Goal: Communication & Community: Ask a question

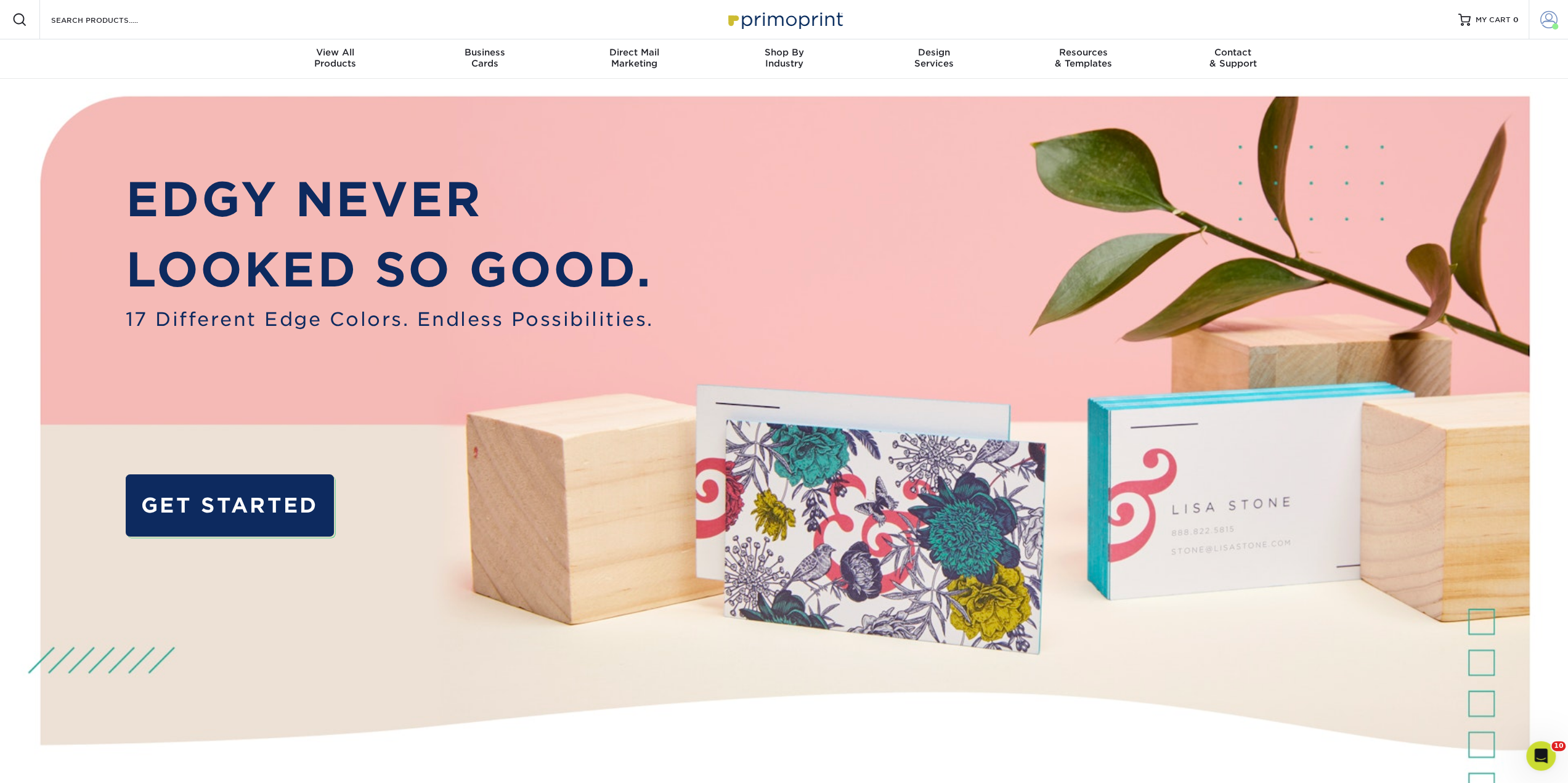
click at [1543, 17] on span at bounding box center [1549, 20] width 17 height 17
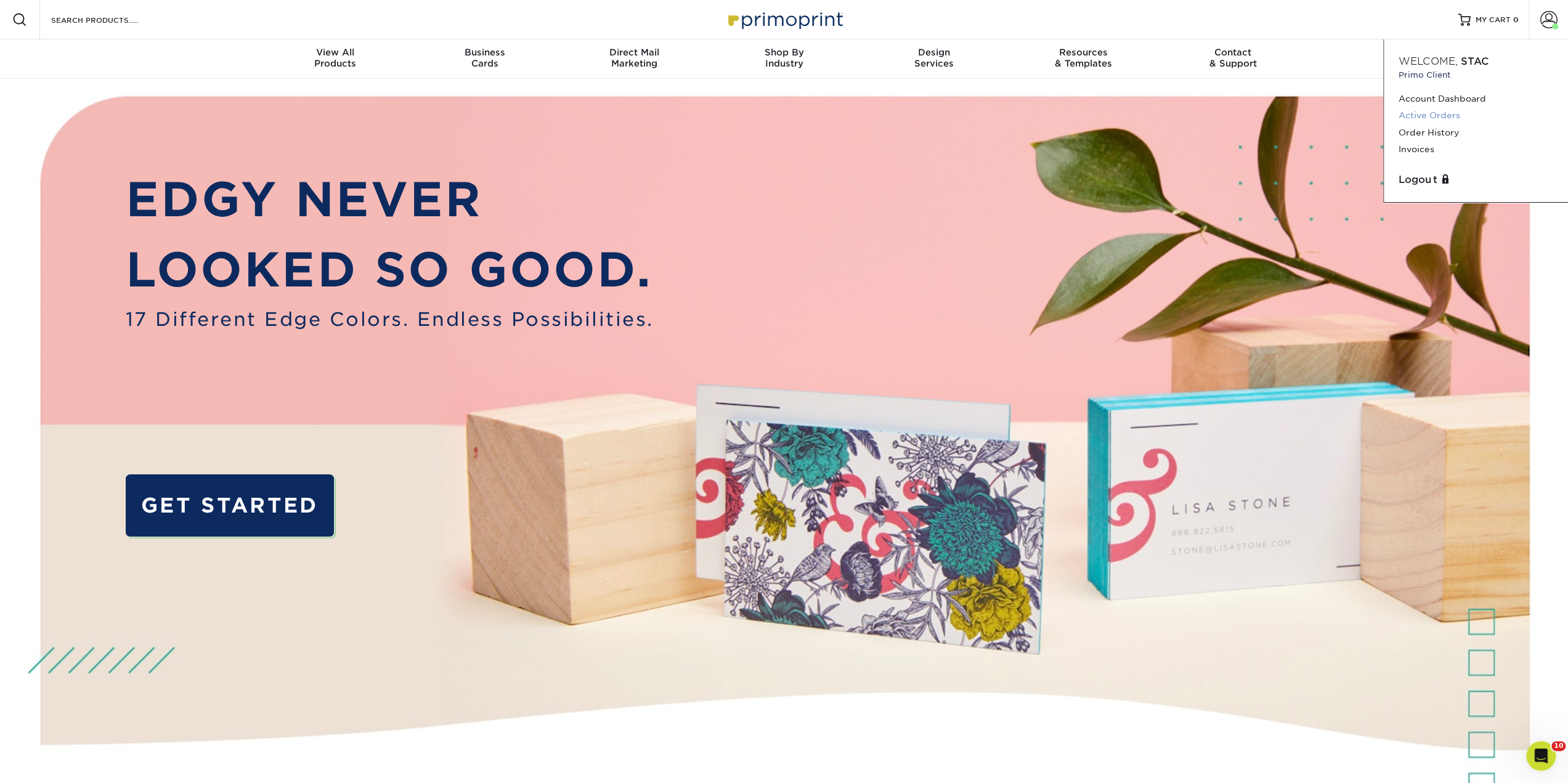
click at [1453, 116] on link "Active Orders" at bounding box center [1476, 115] width 155 height 16
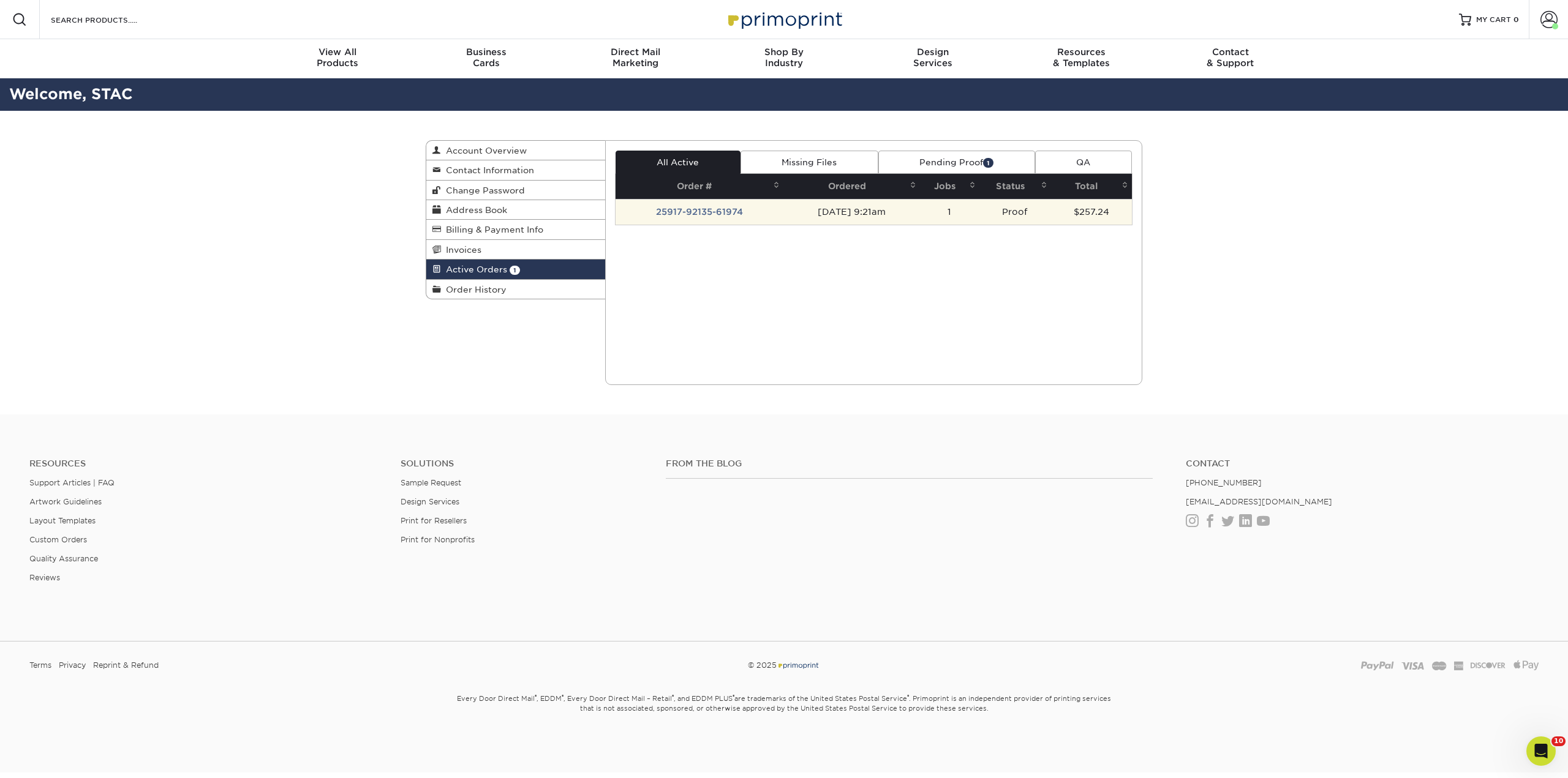
click at [786, 210] on td "[DATE] 9:21am" at bounding box center [850, 212] width 136 height 26
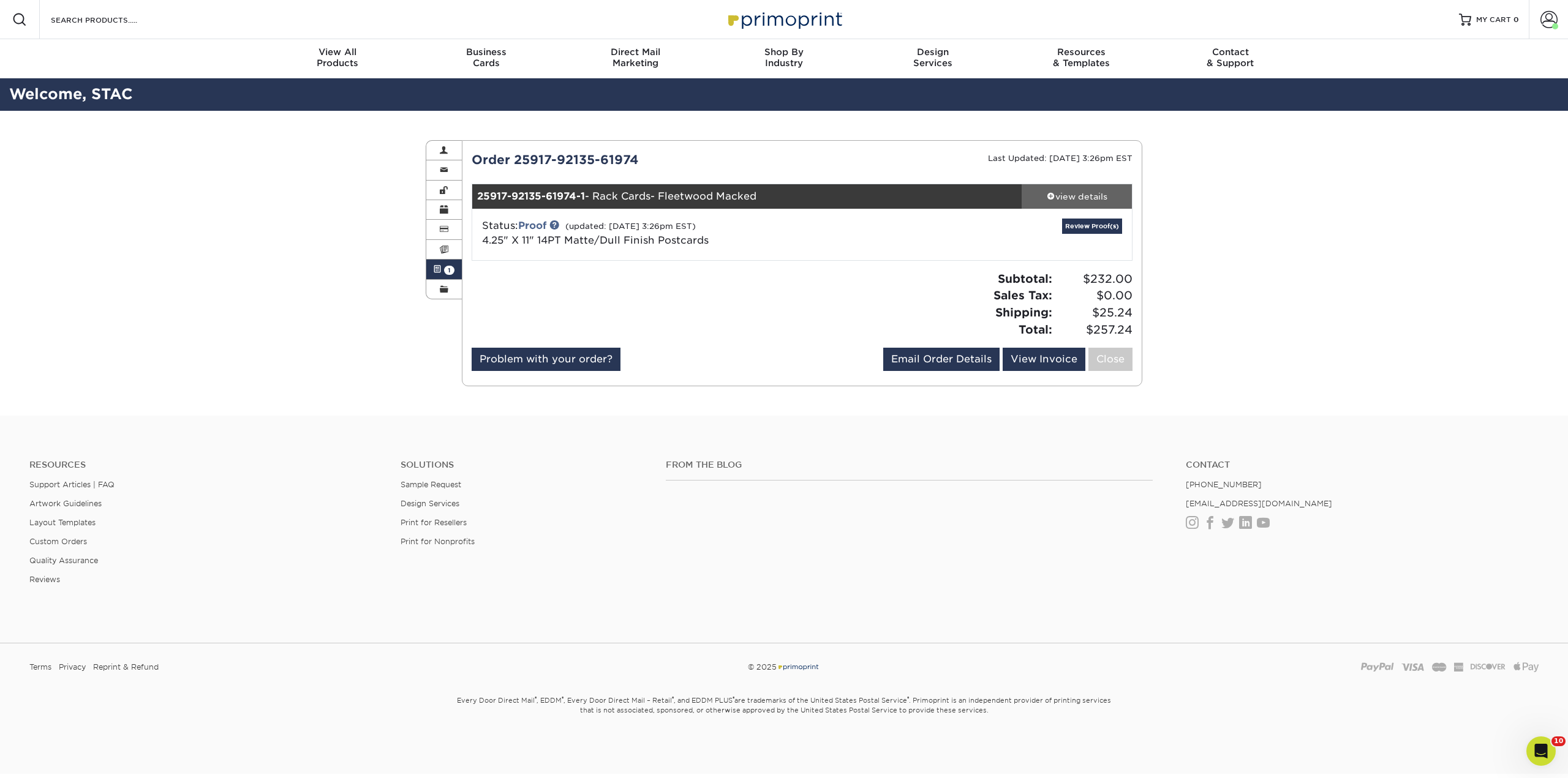
click at [1084, 198] on div "view details" at bounding box center [1076, 196] width 110 height 12
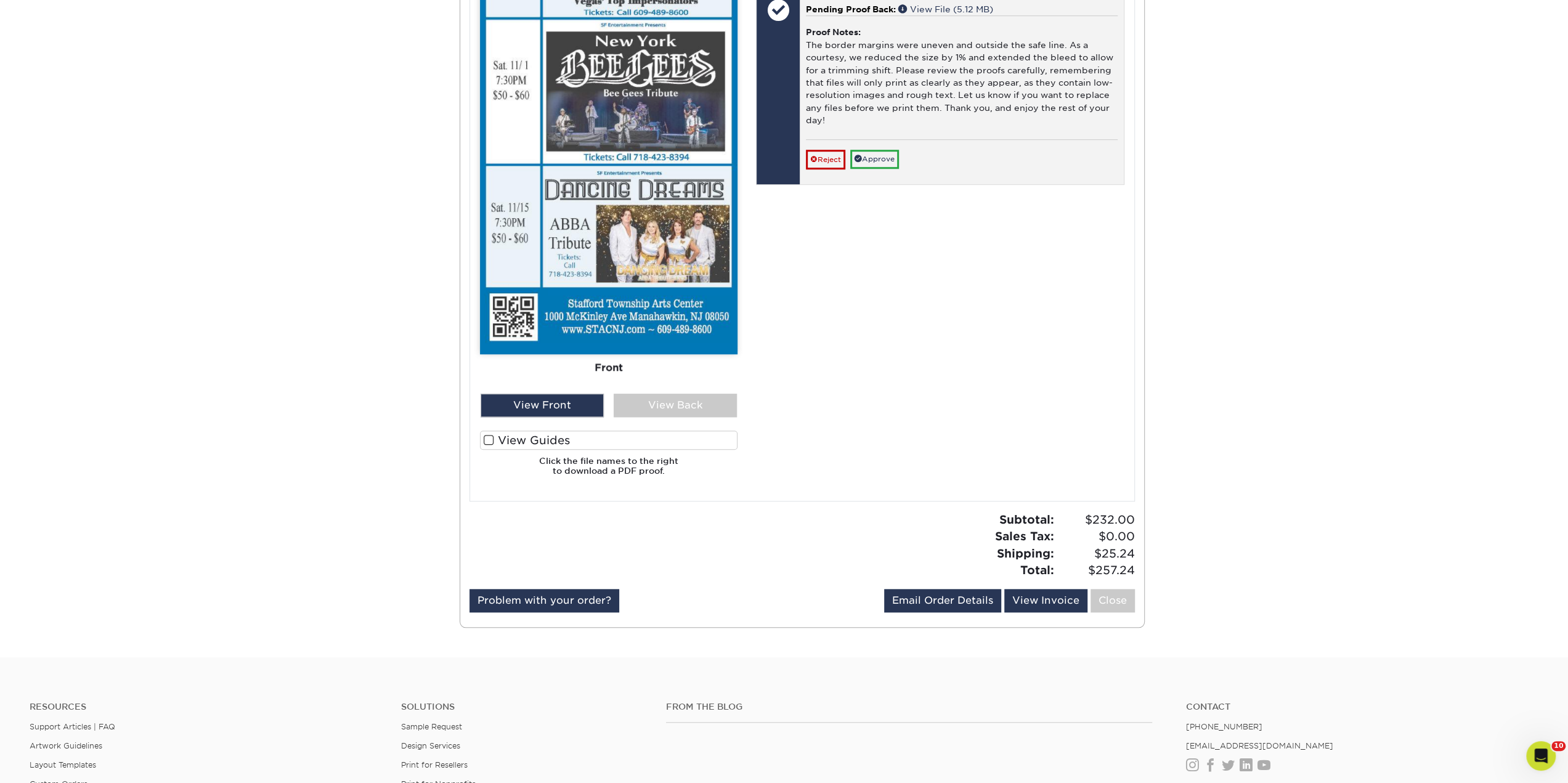
scroll to position [924, 0]
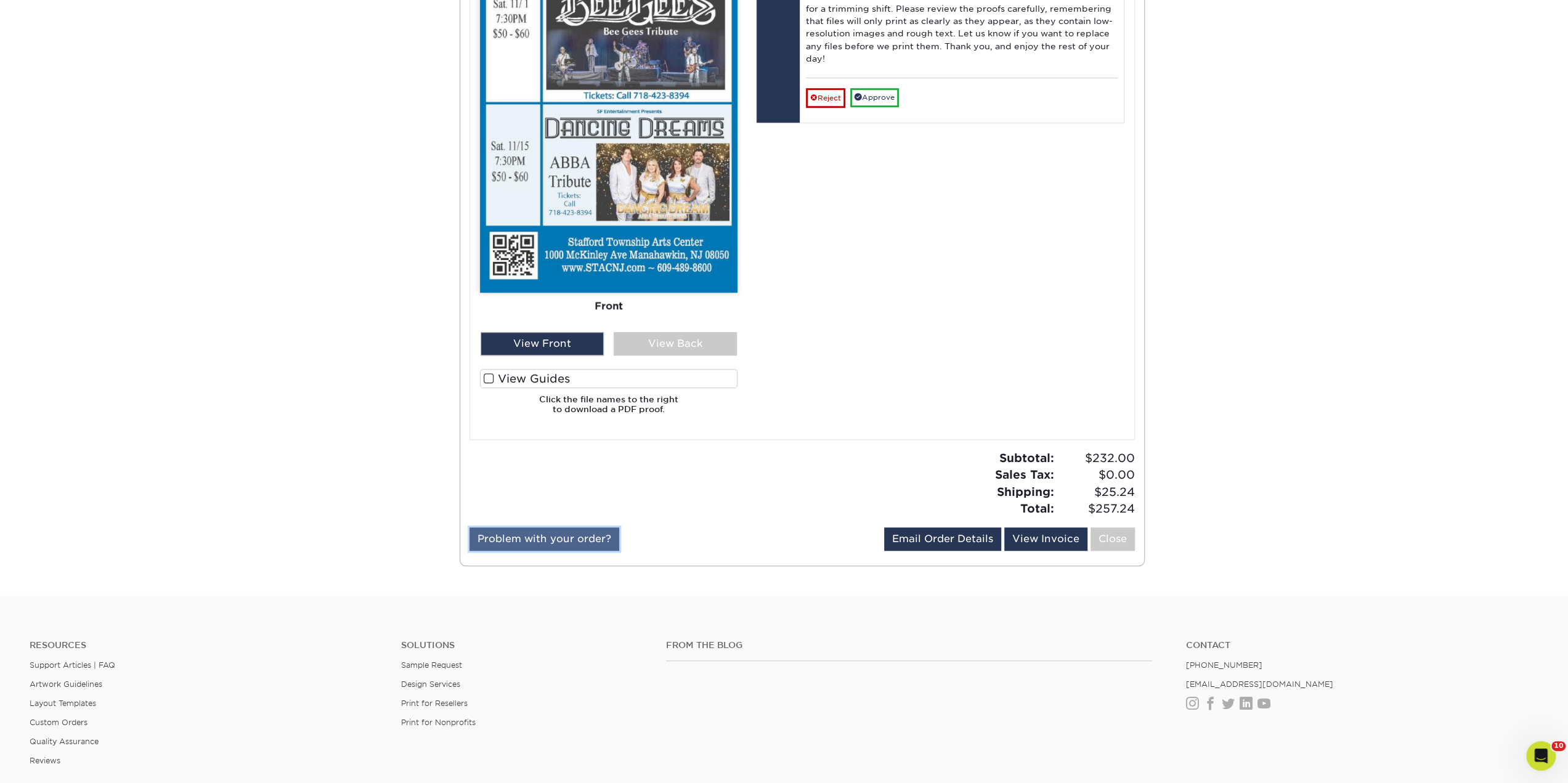
click at [548, 538] on link "Problem with your order?" at bounding box center [544, 539] width 150 height 24
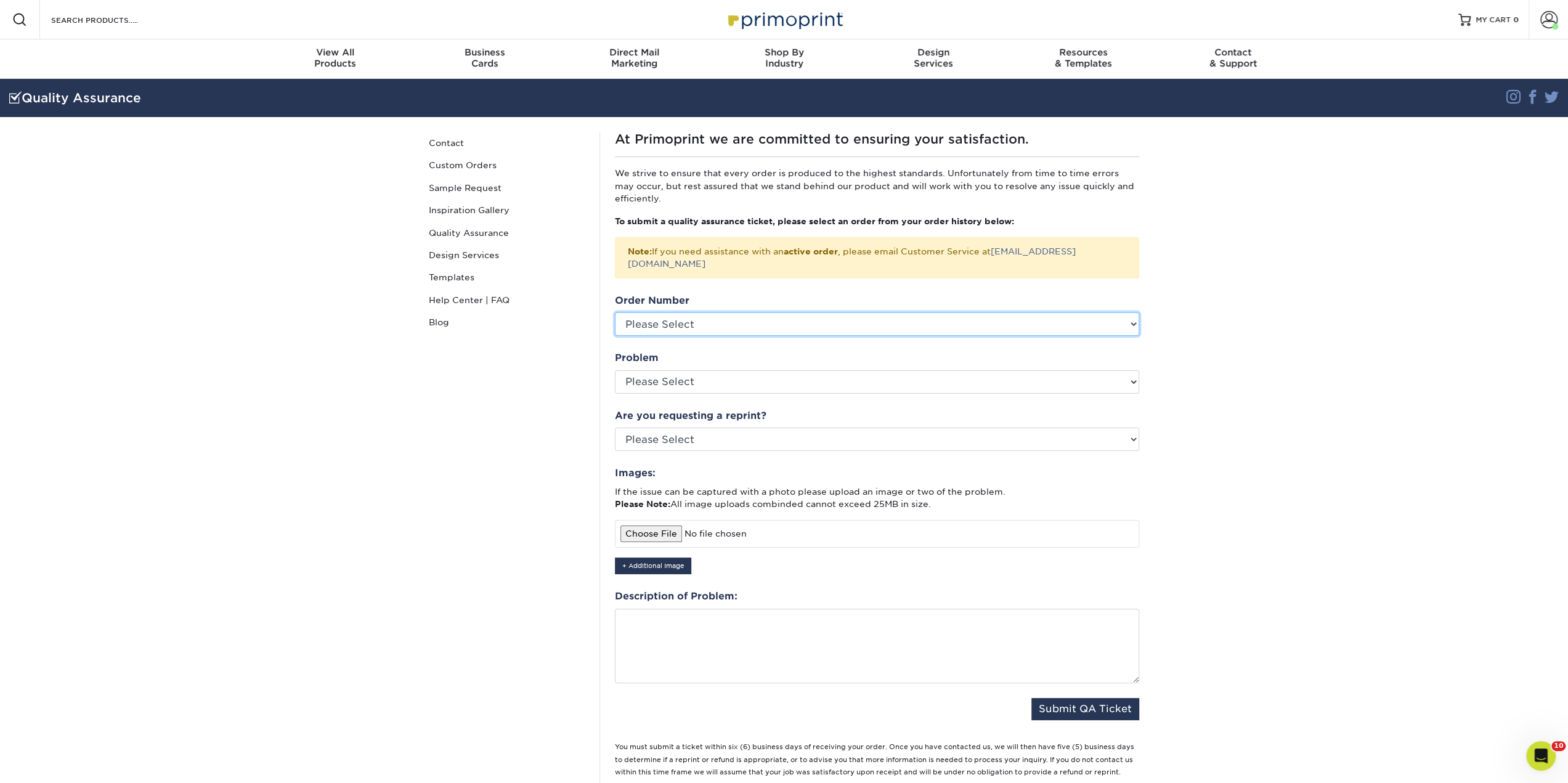
click at [686, 313] on select "Please Select 25827-95269-61974 25814-82955-61974 25728-101541-61974 2563-80748…" at bounding box center [877, 324] width 524 height 24
drag, startPoint x: 716, startPoint y: 333, endPoint x: 722, endPoint y: 329, distance: 7.2
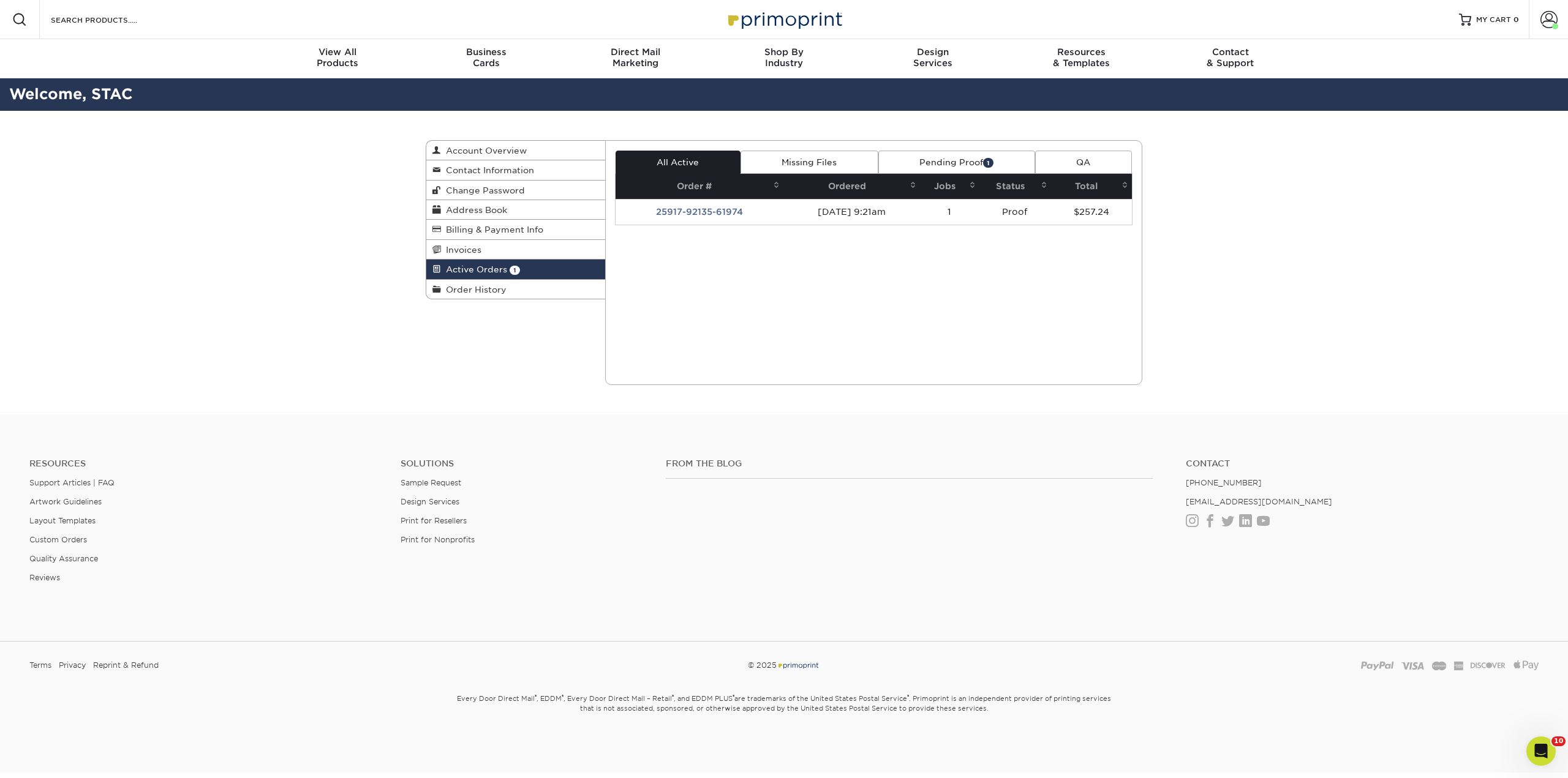
click at [970, 170] on link "Pending Proof 1" at bounding box center [956, 162] width 157 height 24
click at [783, 159] on link "Missing Files" at bounding box center [809, 162] width 138 height 24
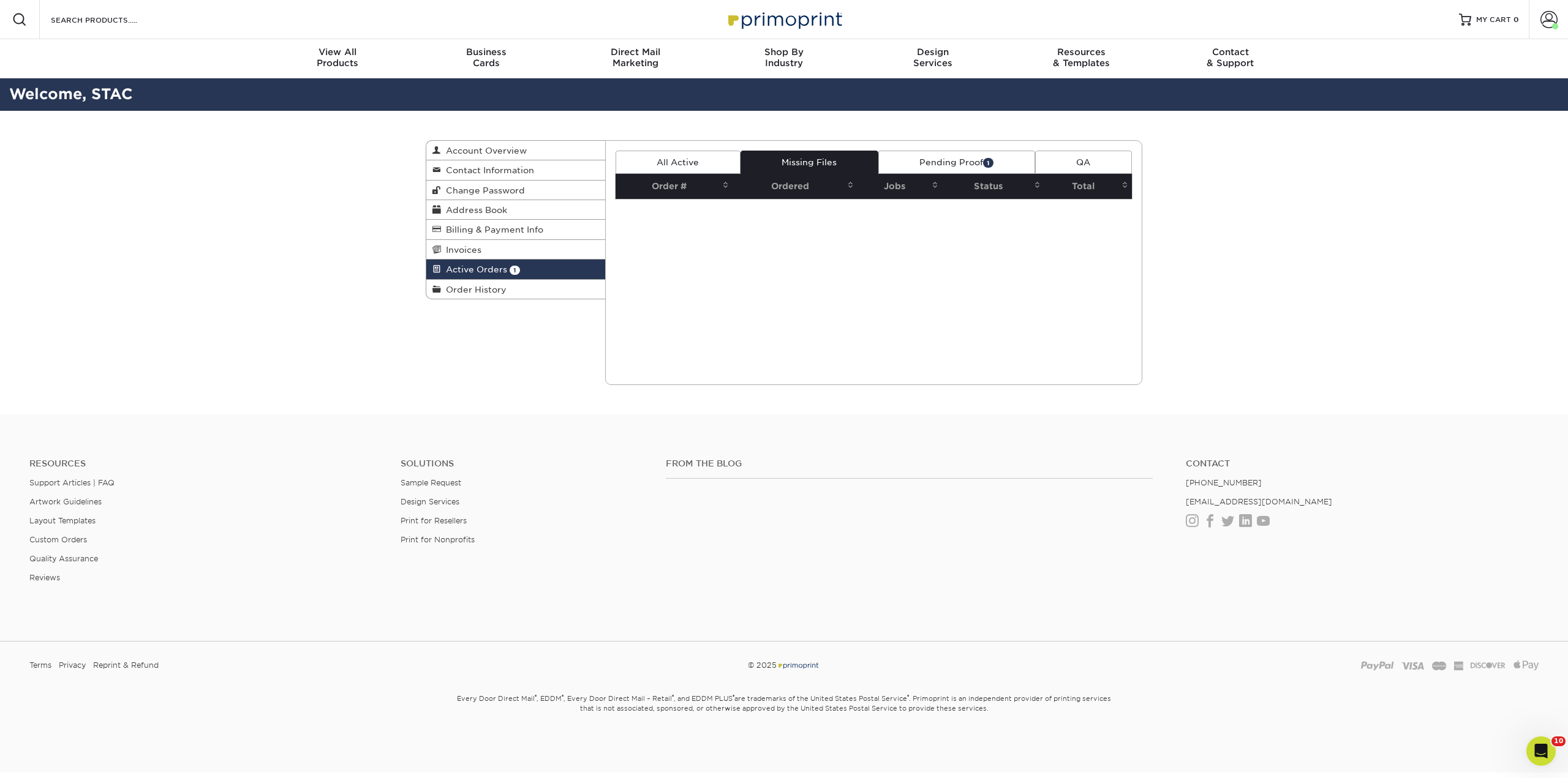
click at [699, 165] on link "All Active" at bounding box center [678, 162] width 125 height 24
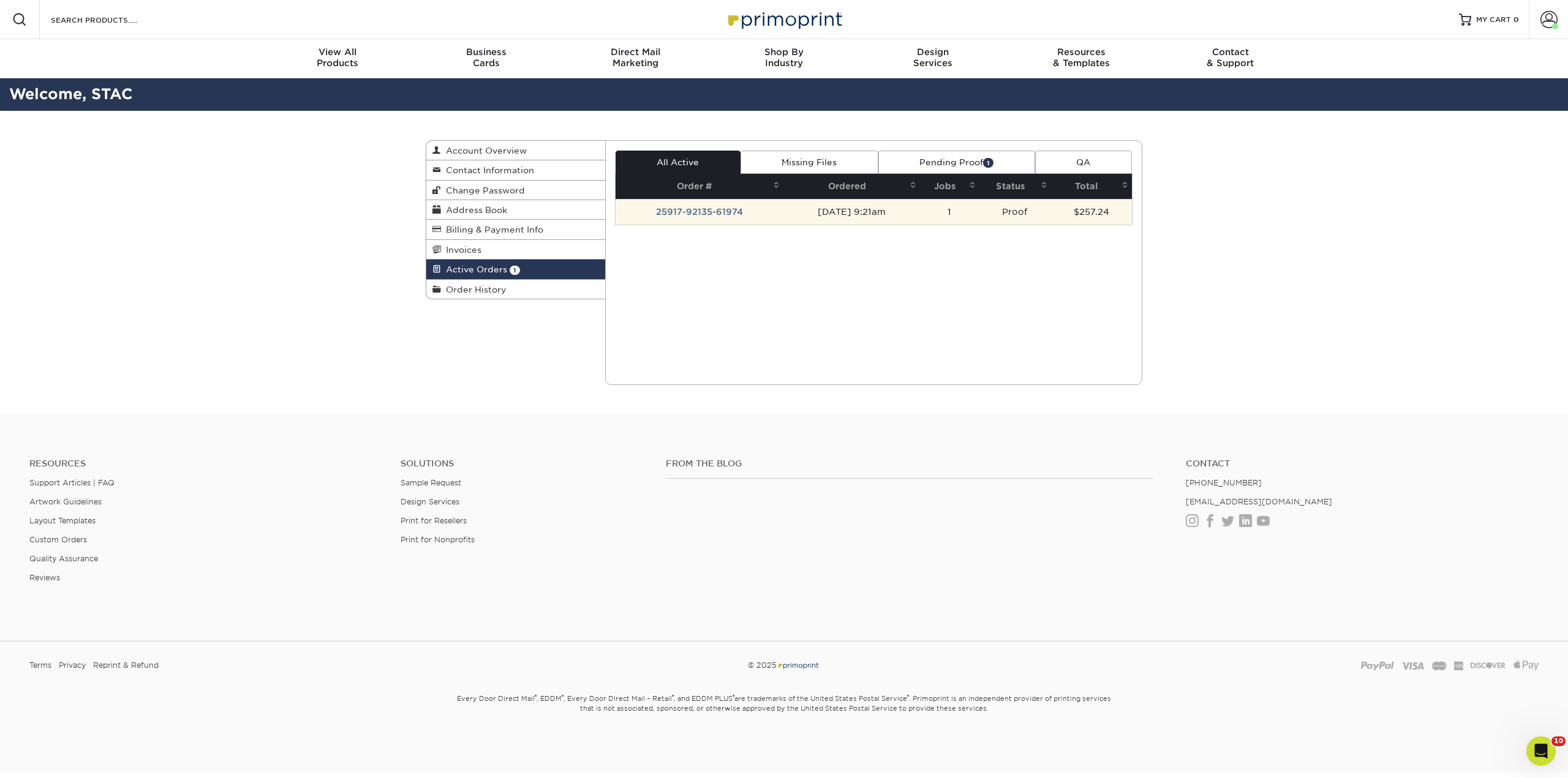
click at [743, 213] on td "25917-92135-61974" at bounding box center [699, 212] width 168 height 26
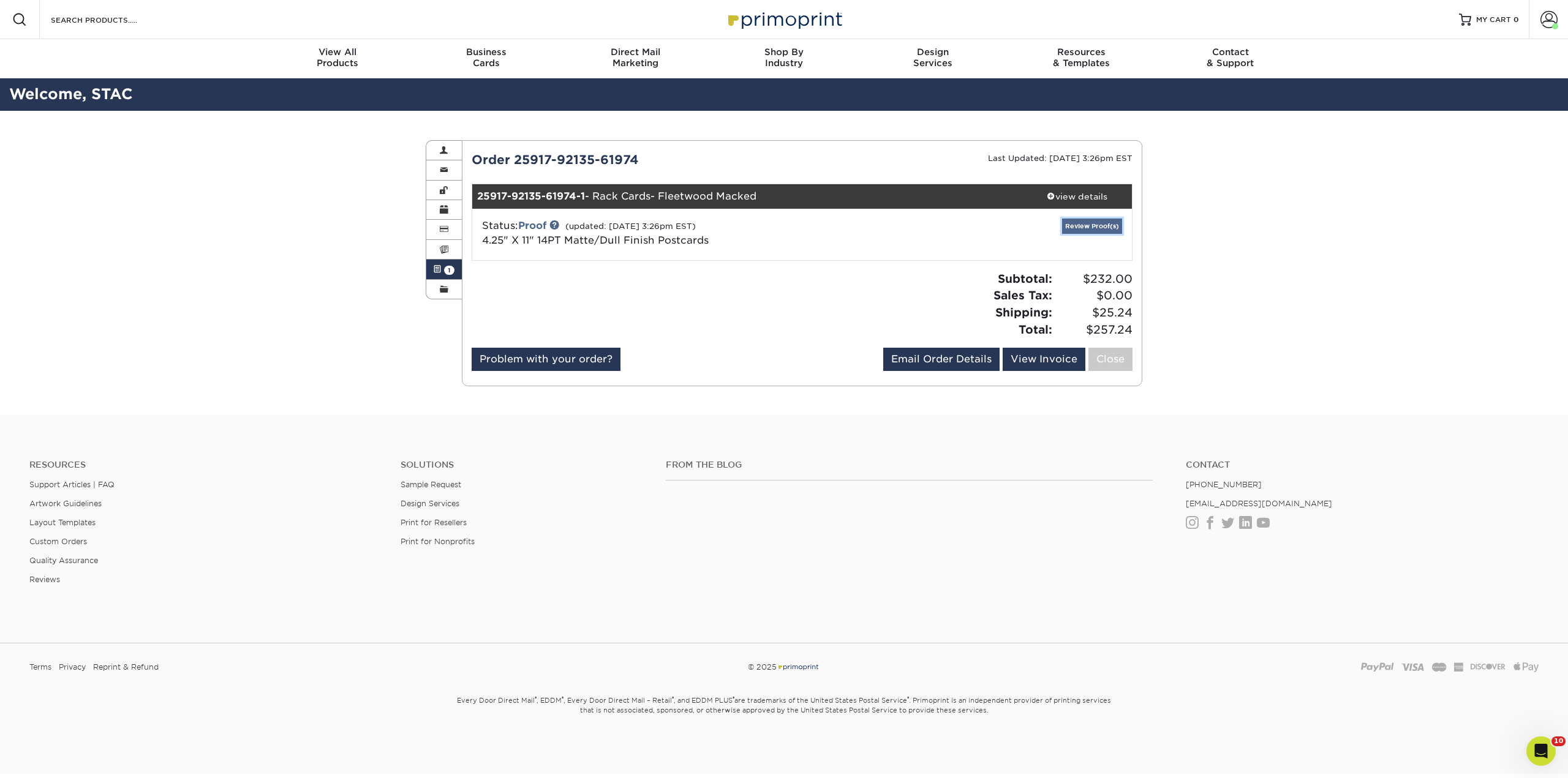
click at [1078, 228] on link "Review Proof(s)" at bounding box center [1092, 226] width 60 height 15
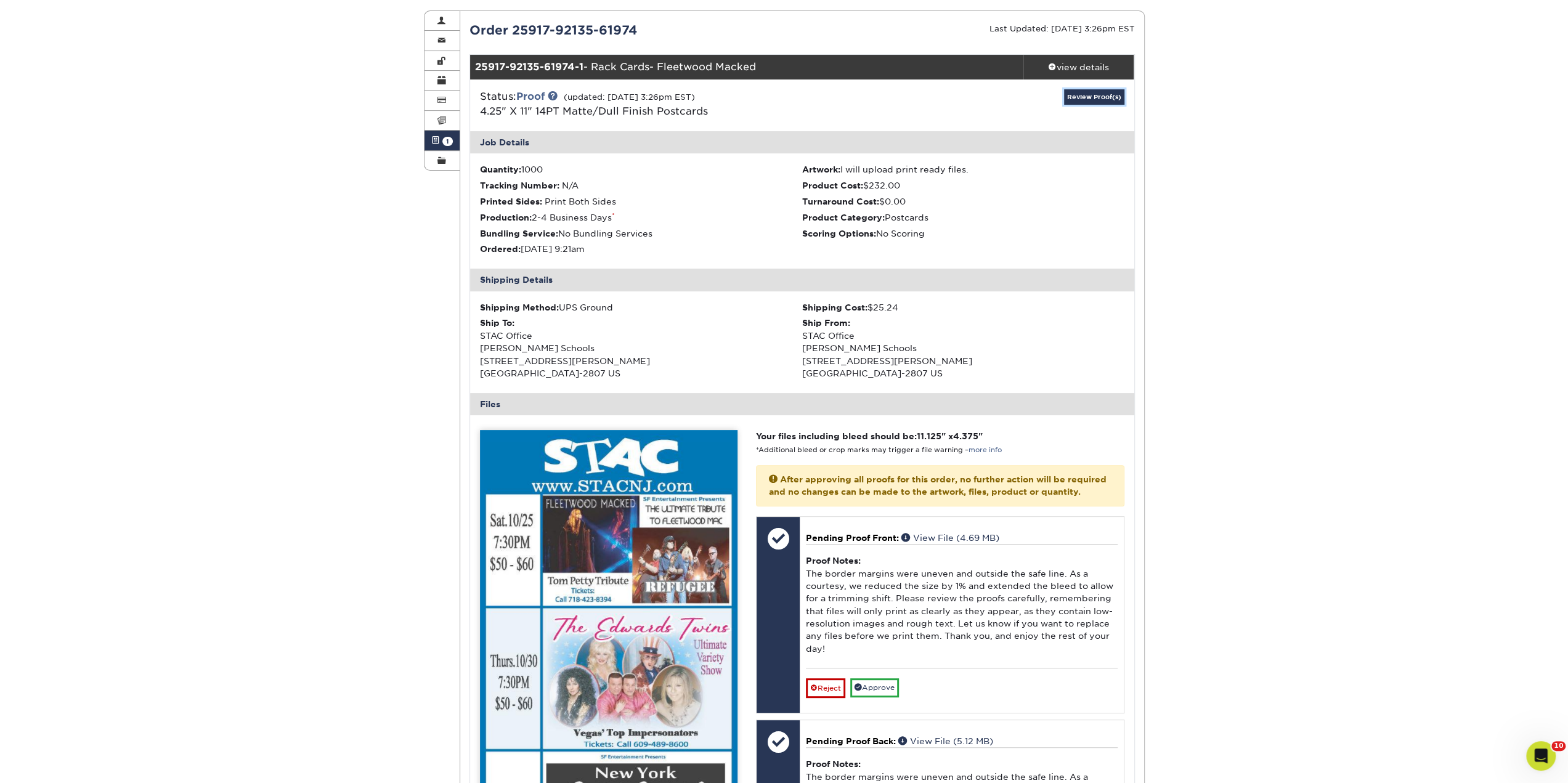
scroll to position [246, 0]
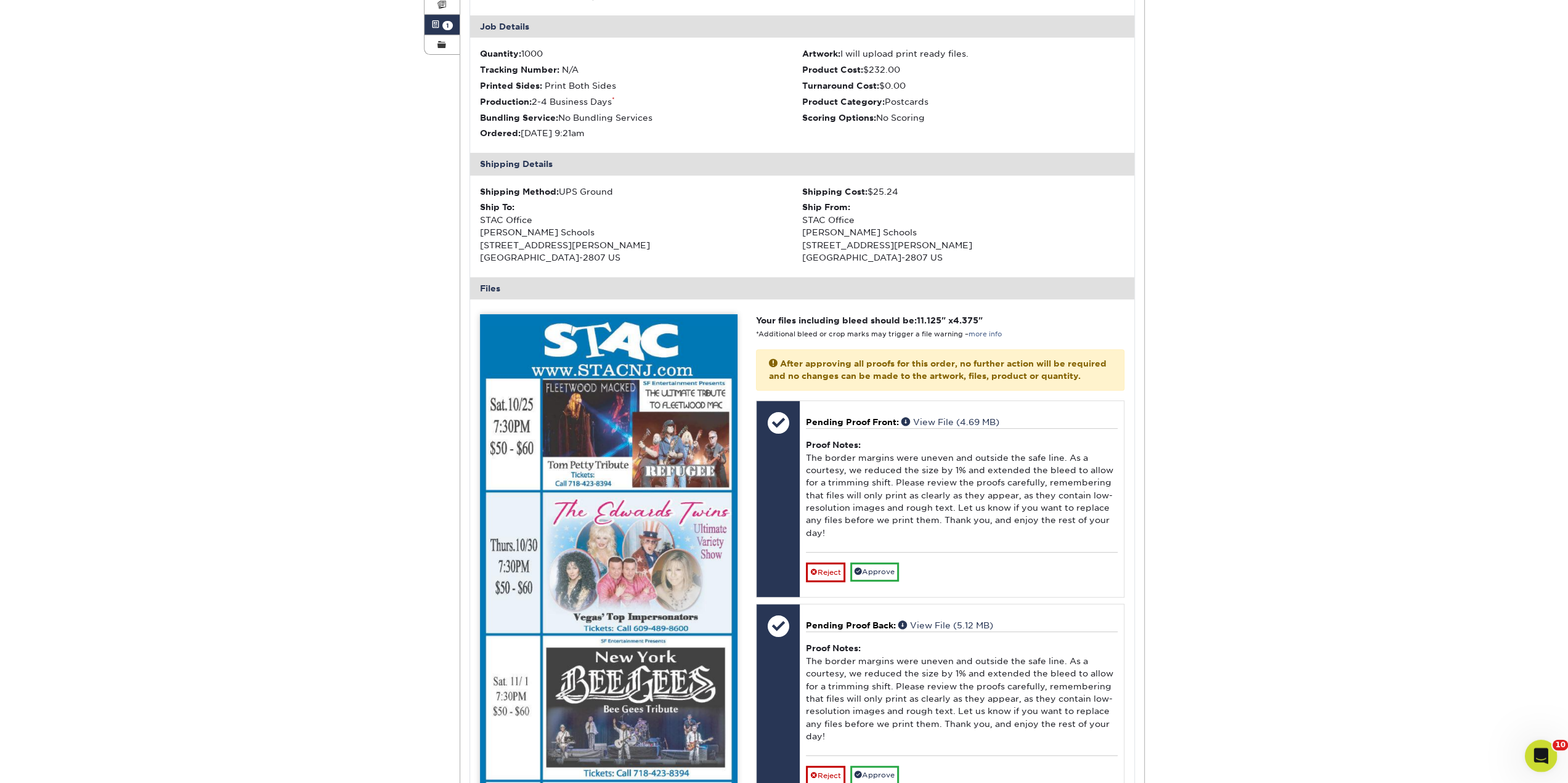
click at [1538, 745] on icon "Open Intercom Messenger" at bounding box center [1539, 753] width 20 height 20
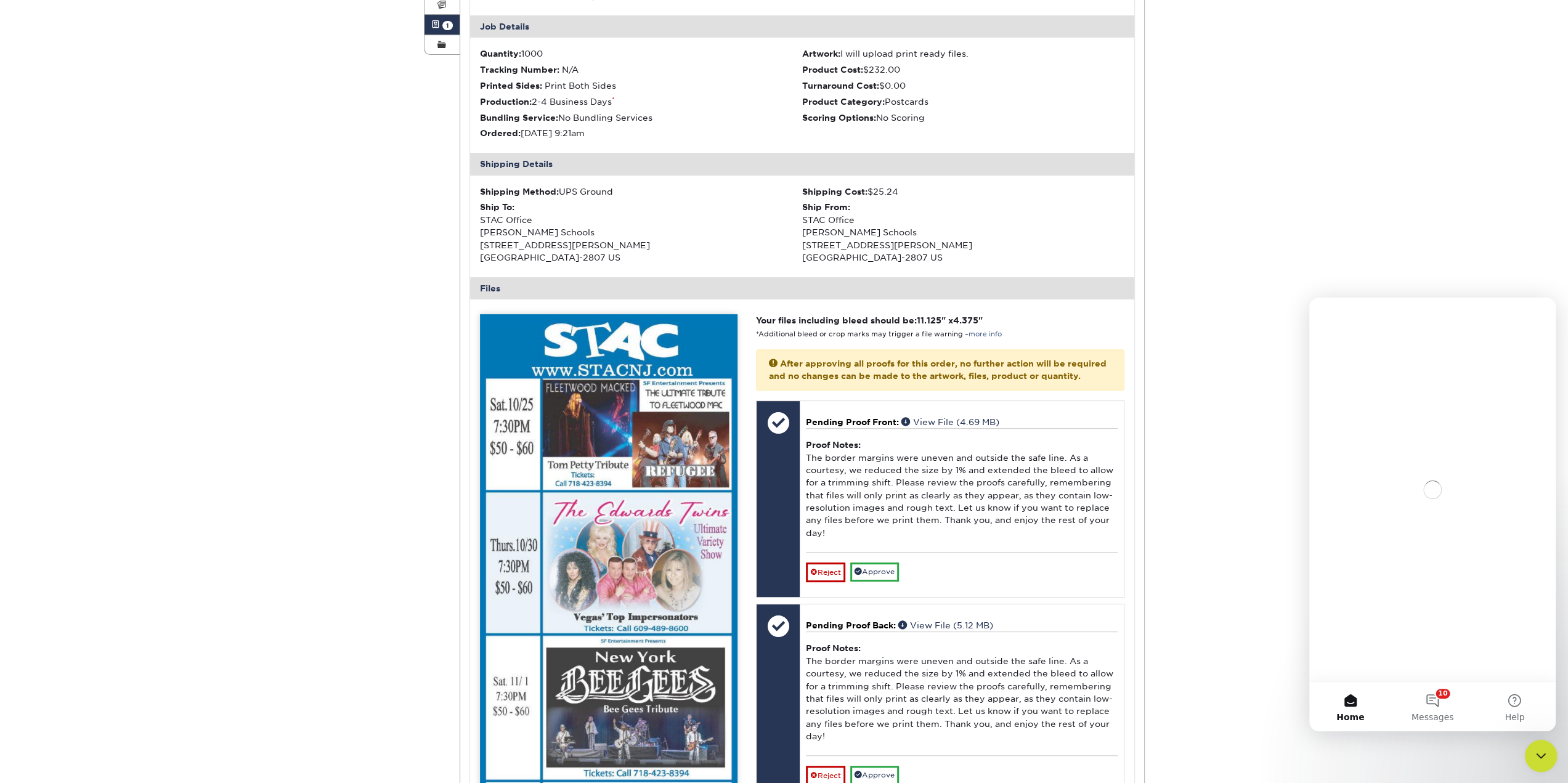
scroll to position [0, 0]
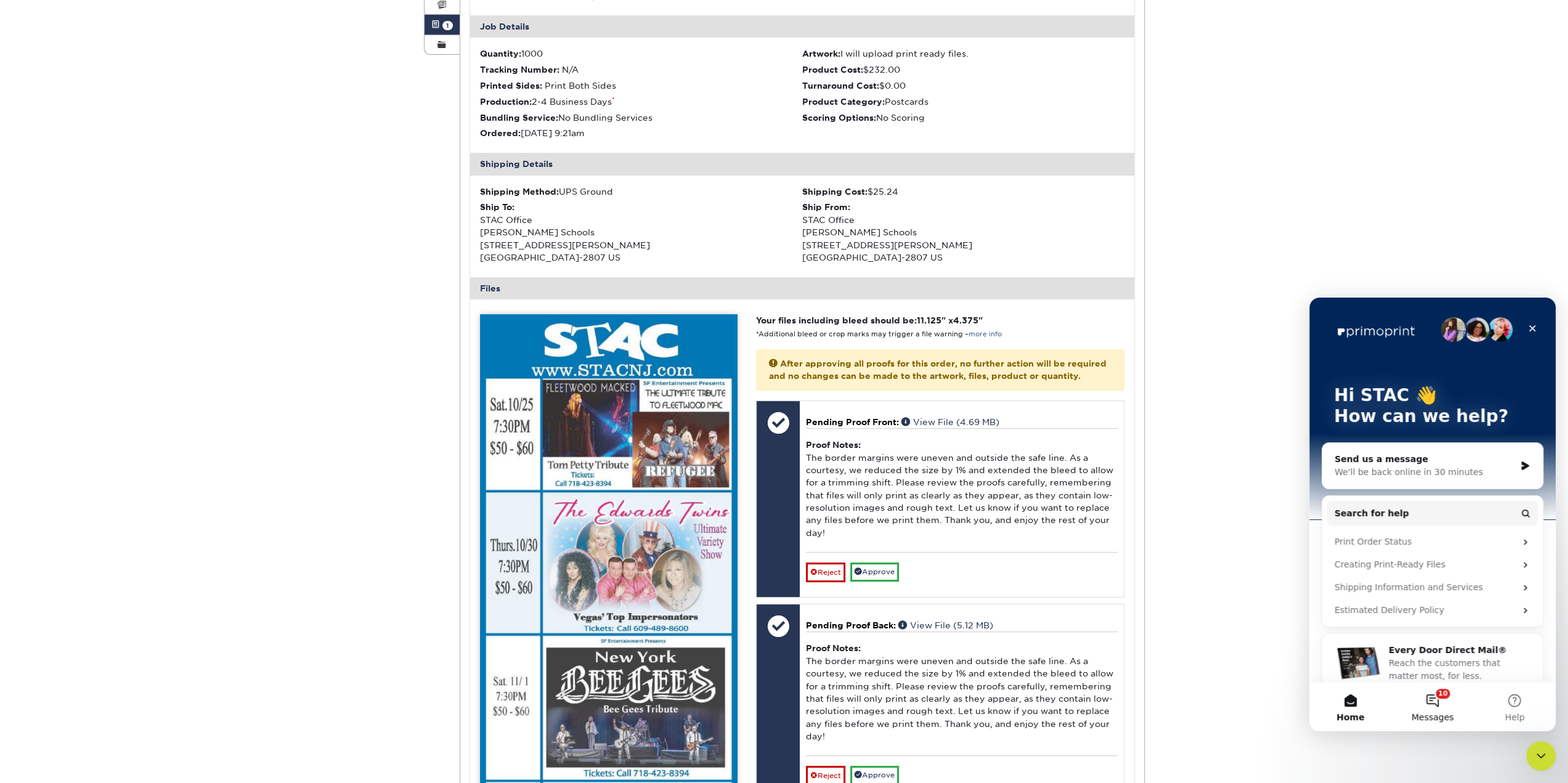
click at [1437, 705] on button "10 Messages" at bounding box center [1432, 707] width 82 height 50
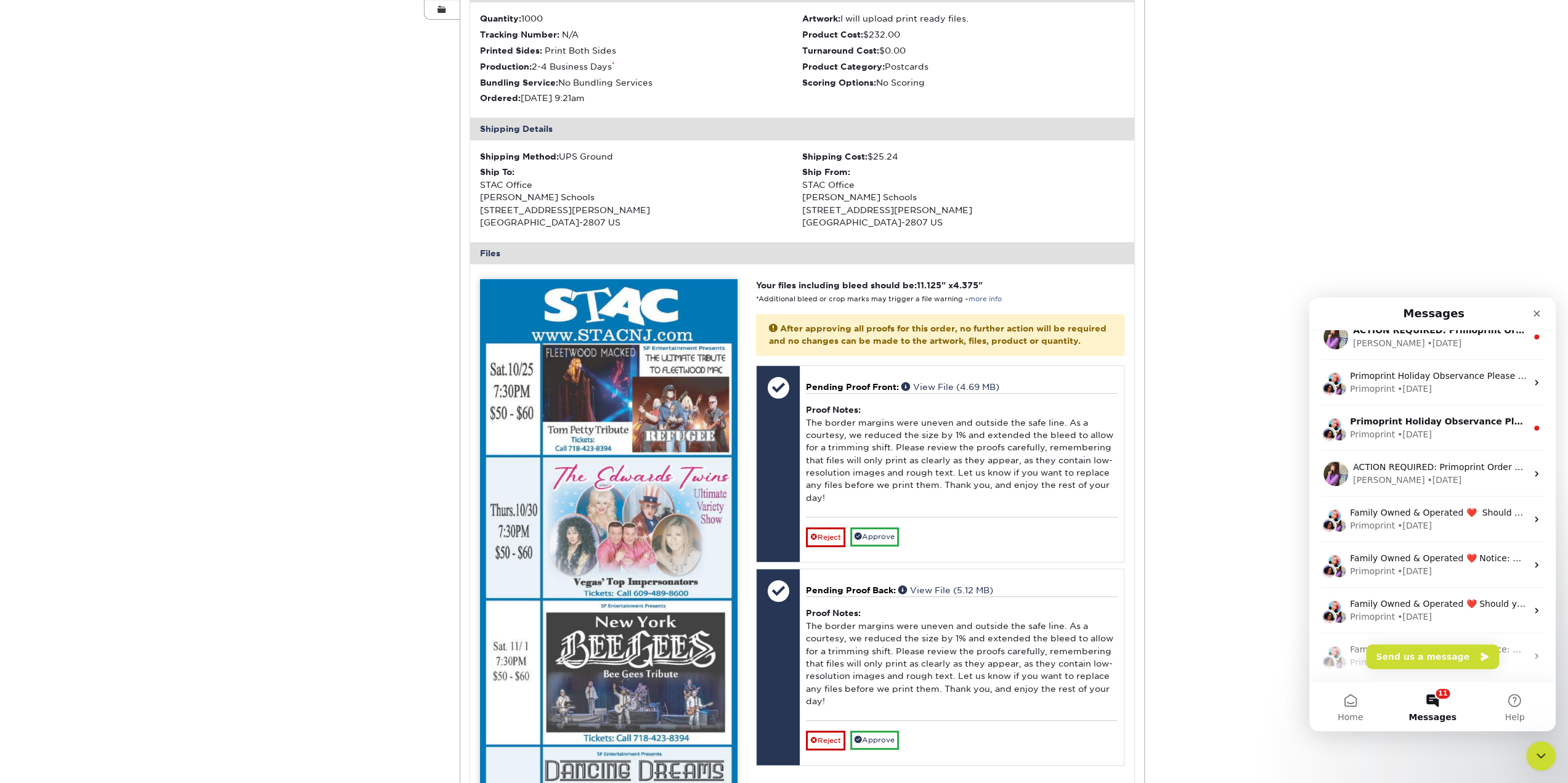
scroll to position [308, 0]
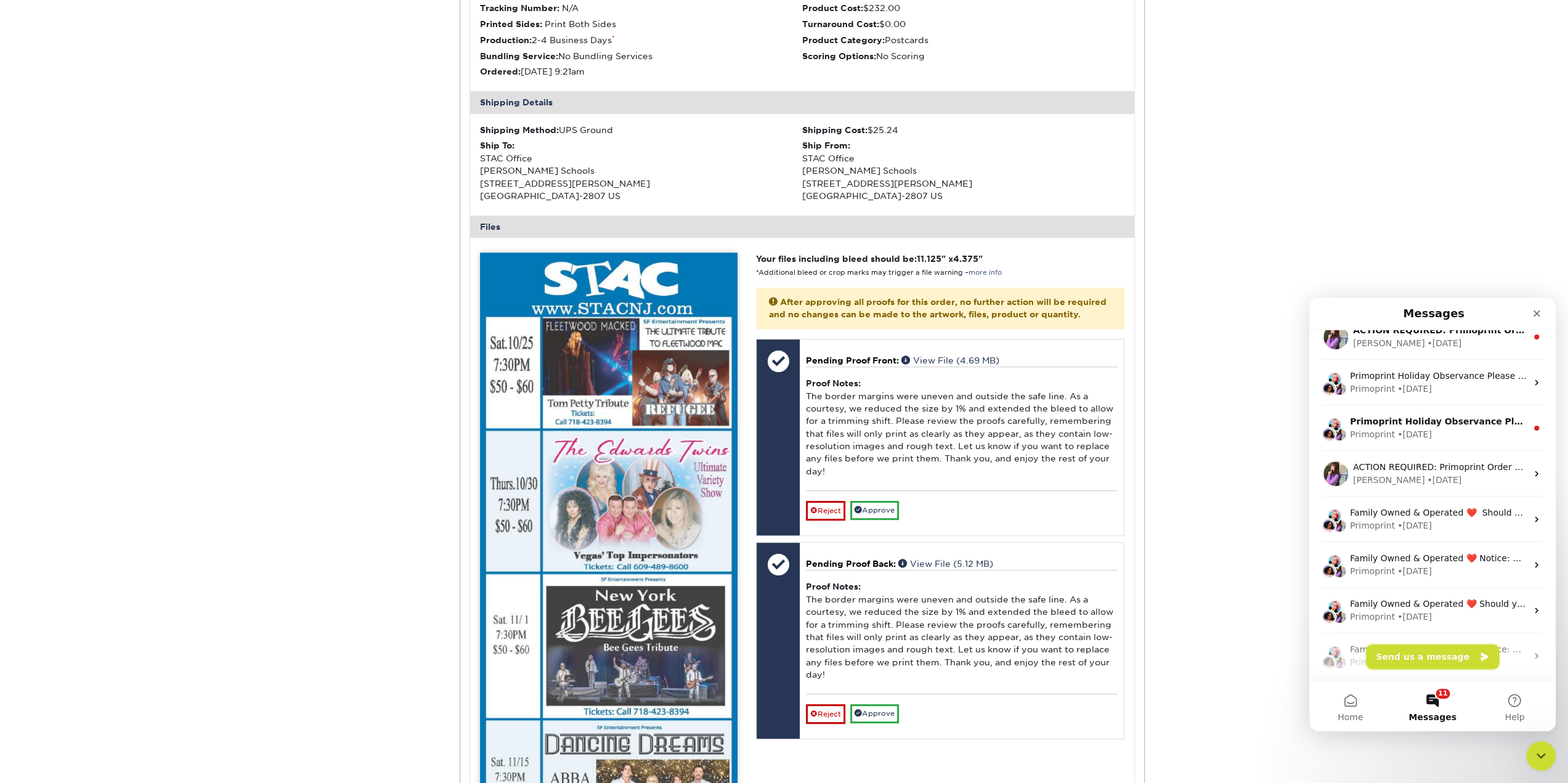
click at [1402, 656] on button "Send us a message" at bounding box center [1432, 657] width 133 height 25
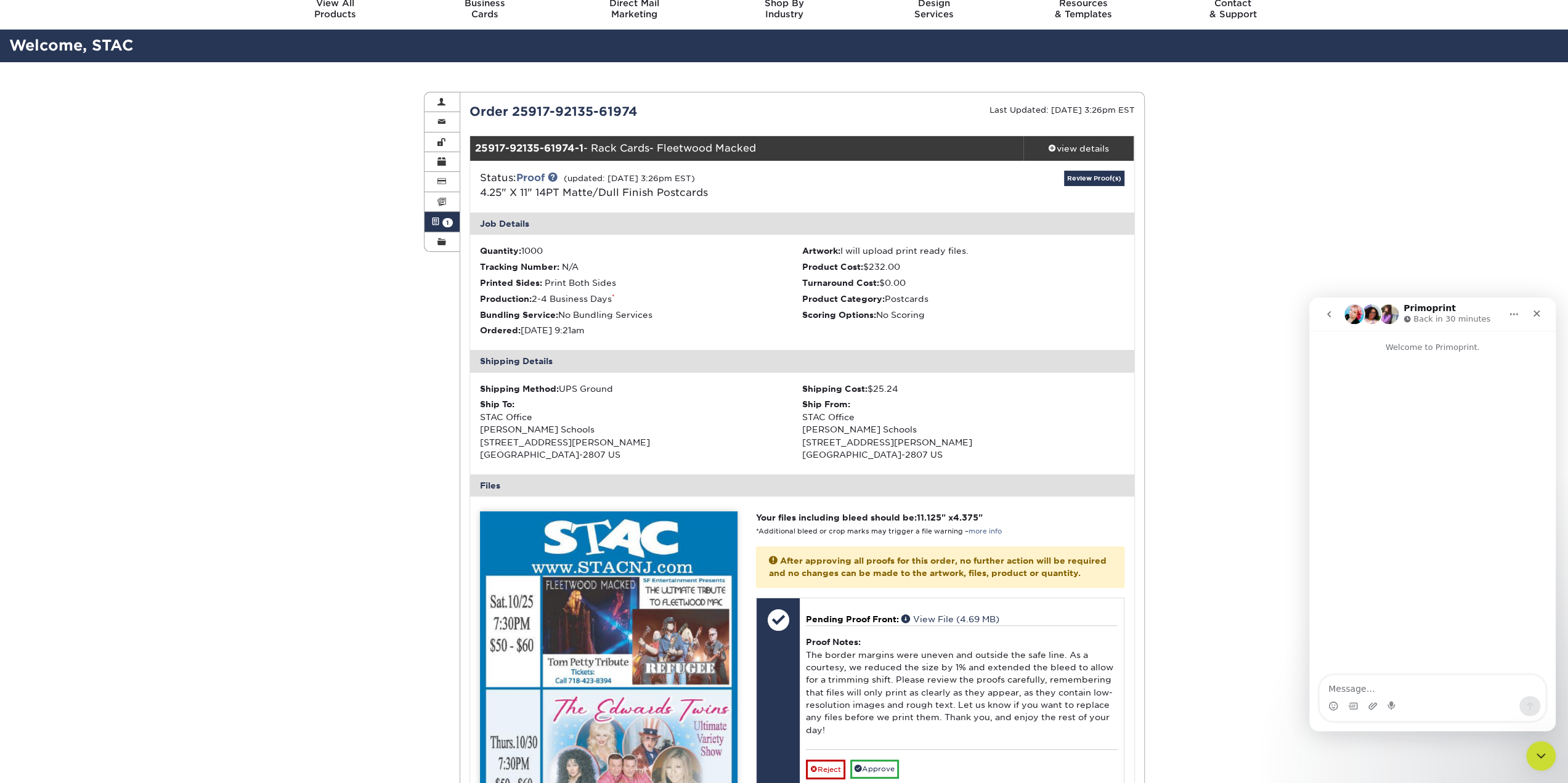
scroll to position [0, 0]
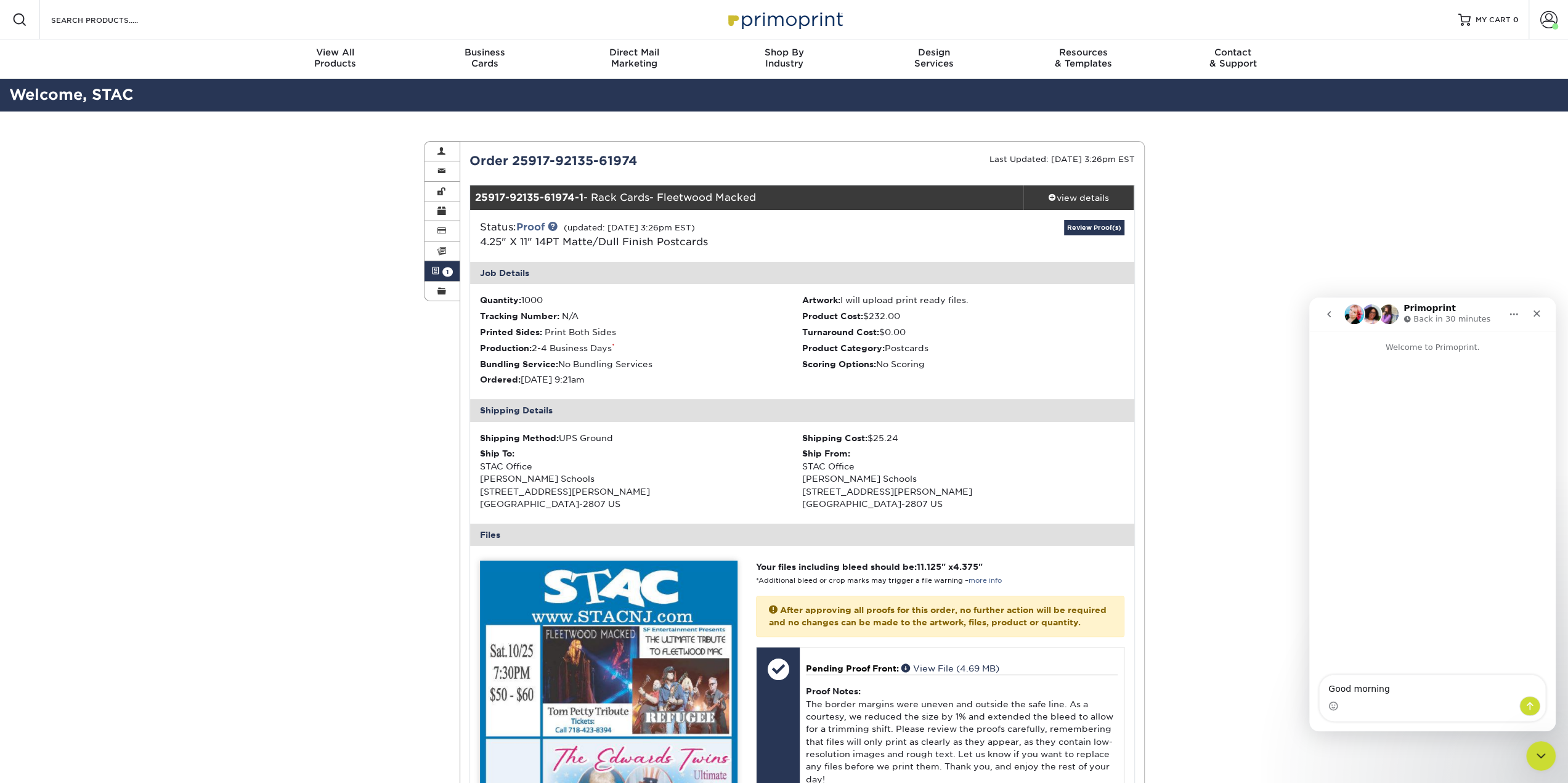
type textarea "Good morning,"
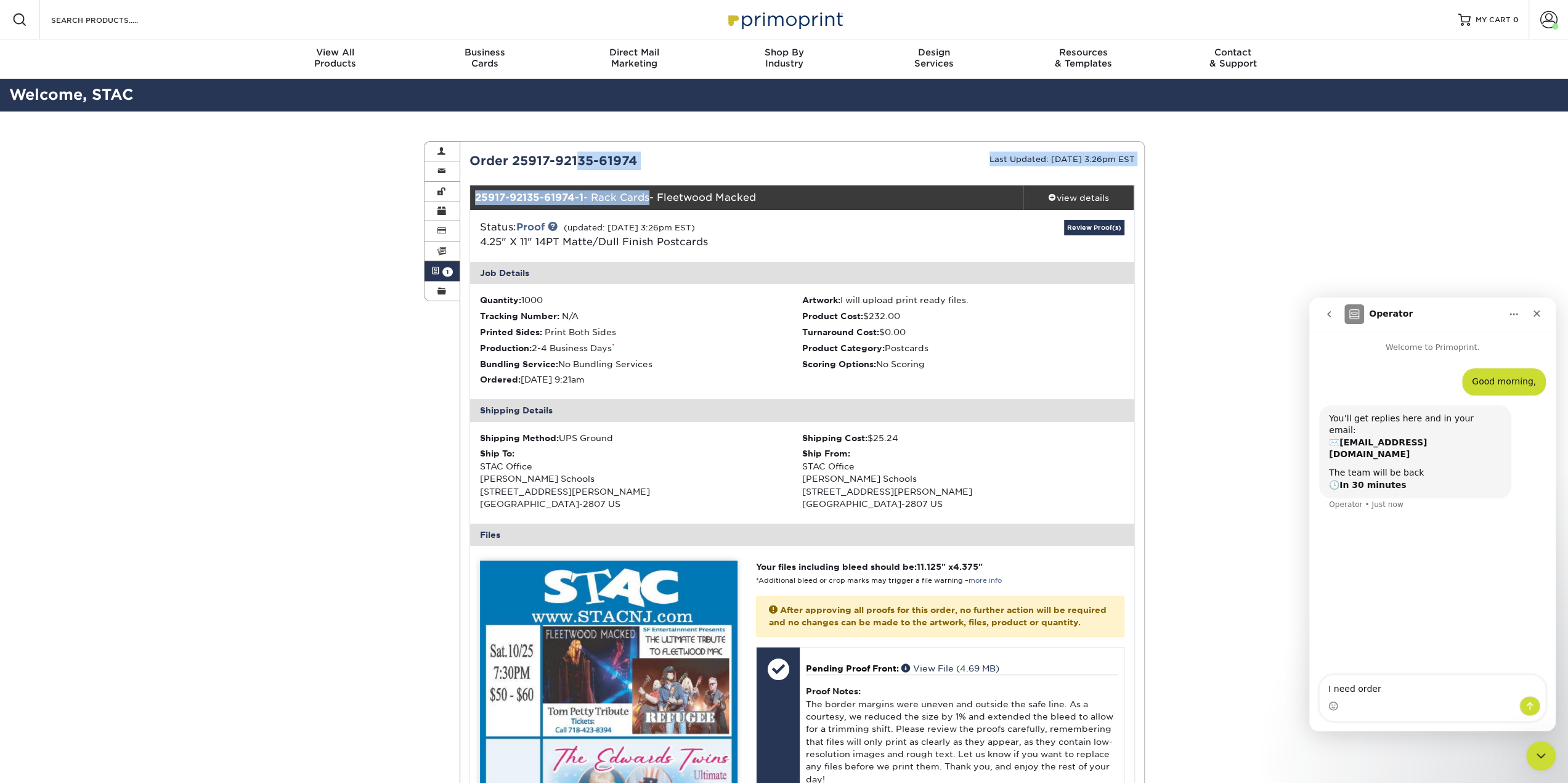
drag, startPoint x: 514, startPoint y: 163, endPoint x: 646, endPoint y: 172, distance: 132.3
click at [638, 162] on div "Order 25917-92135-61974" at bounding box center [631, 160] width 342 height 18
drag, startPoint x: 638, startPoint y: 154, endPoint x: 513, endPoint y: 151, distance: 125.0
click at [513, 152] on div "Order 25917-92135-61974" at bounding box center [631, 160] width 342 height 18
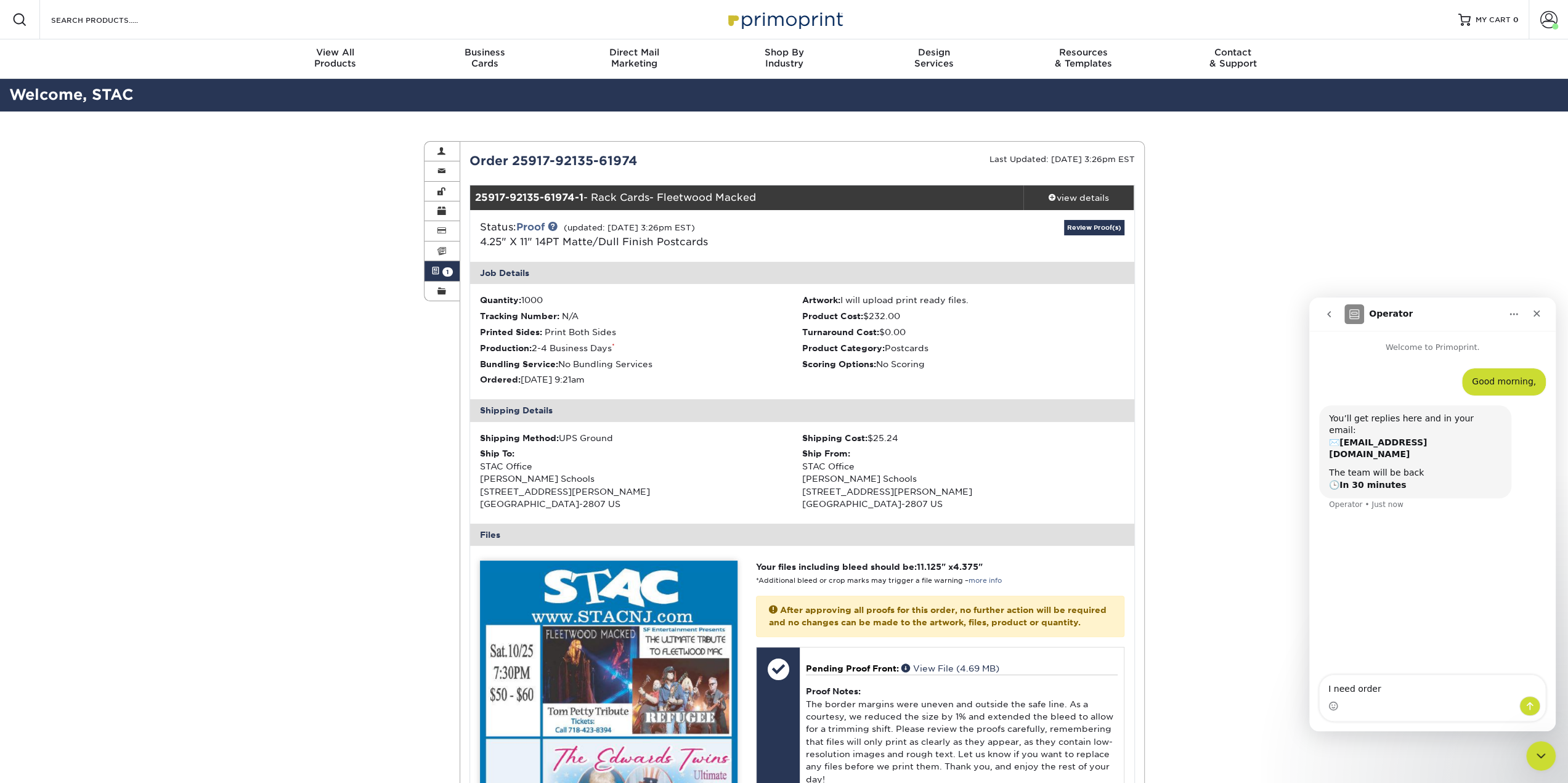
copy div "25917-92135-61974"
click at [1393, 679] on textarea "I need order" at bounding box center [1432, 686] width 225 height 21
paste textarea "25917-92135-61974"
type textarea "I need order 25917-92135-61974 to be canceled. Is that possible?"
click at [1527, 703] on icon "Send a message…" at bounding box center [1530, 706] width 10 height 10
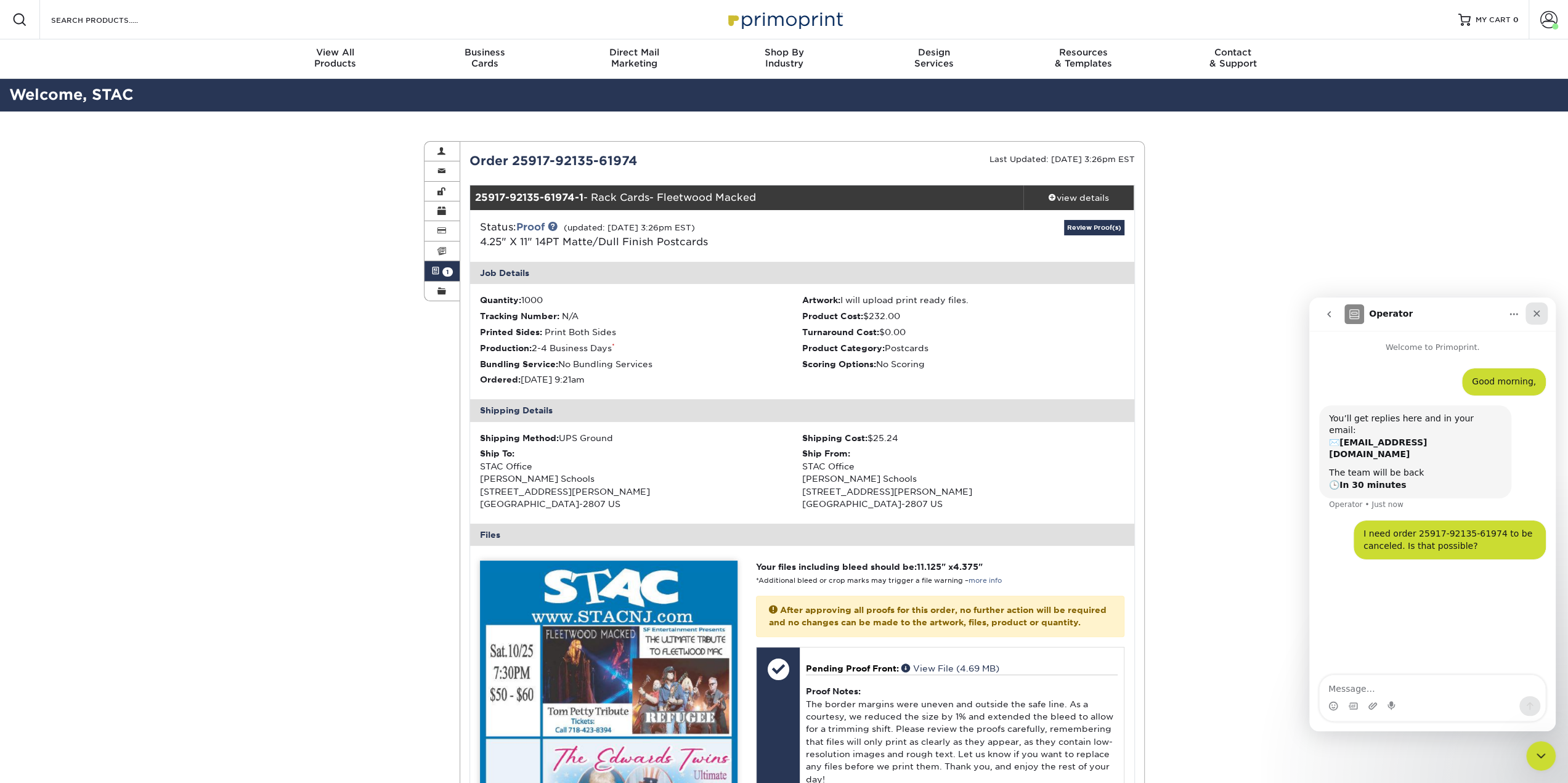
click at [1535, 311] on icon "Close" at bounding box center [1536, 313] width 7 height 7
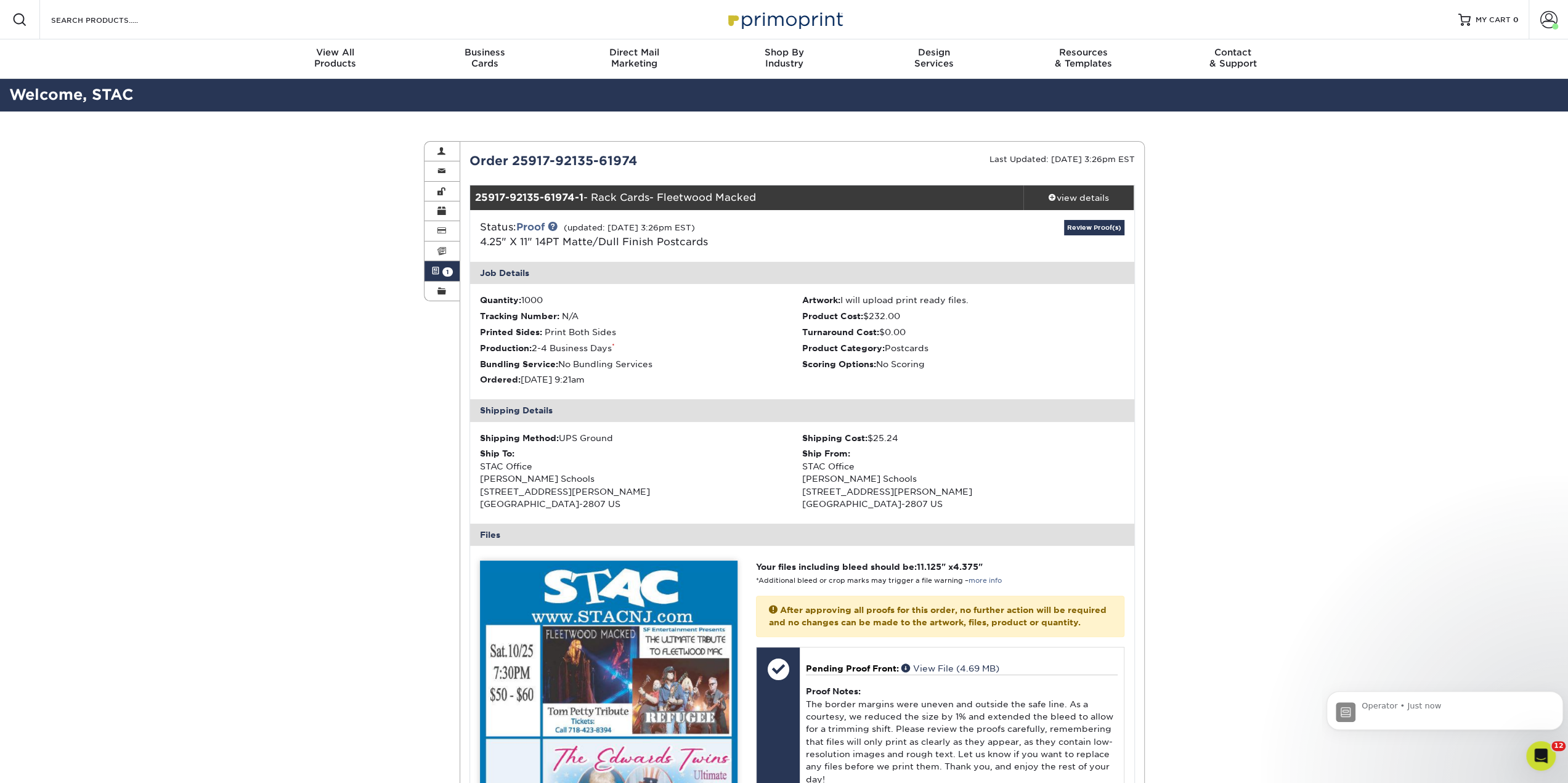
scroll to position [53, 0]
click at [1542, 762] on icon "Open Intercom Messenger" at bounding box center [1539, 753] width 20 height 20
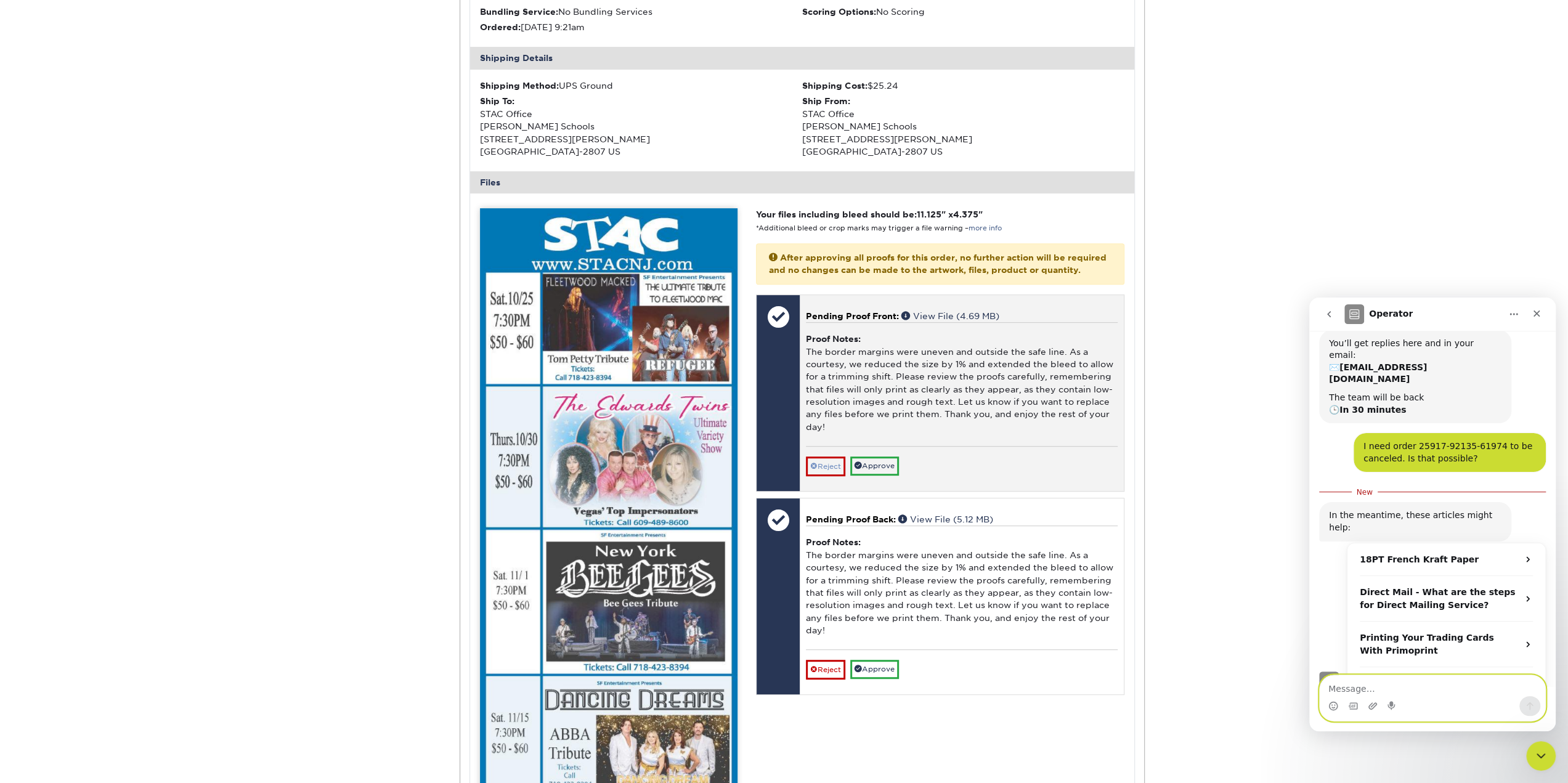
scroll to position [370, 0]
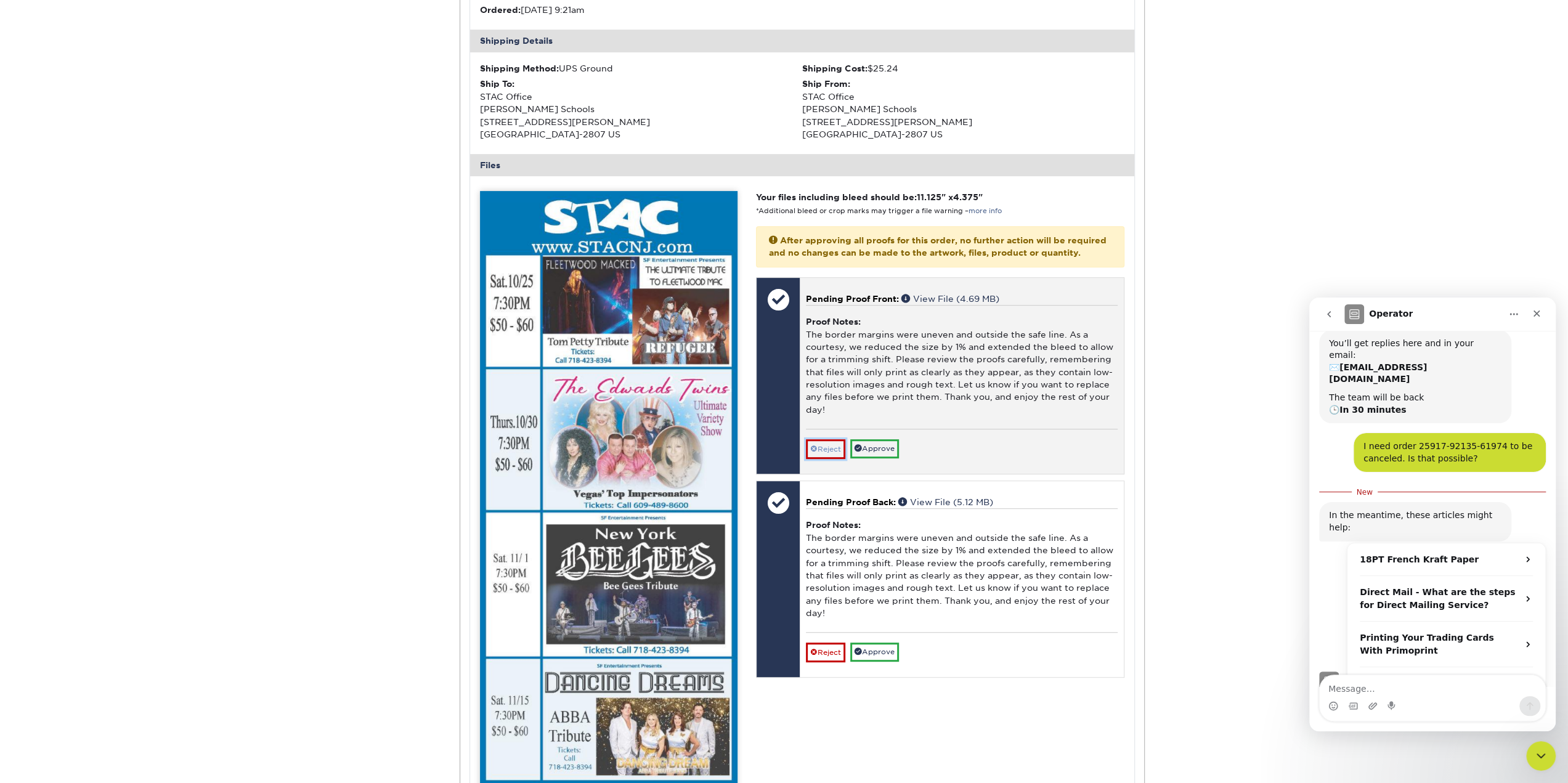
click at [830, 440] on link "Reject" at bounding box center [825, 449] width 39 height 20
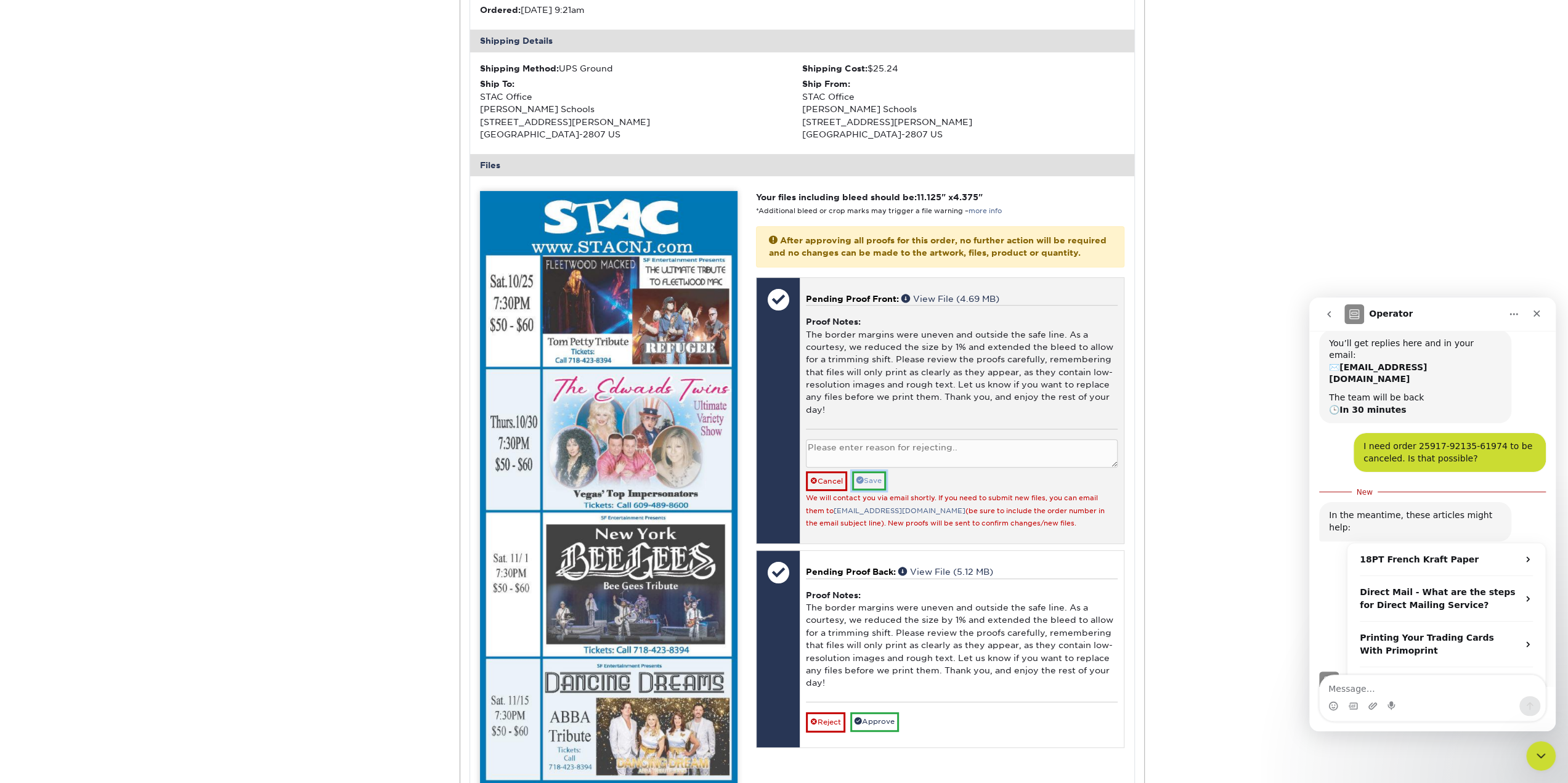
click at [854, 475] on link "Save" at bounding box center [868, 481] width 33 height 19
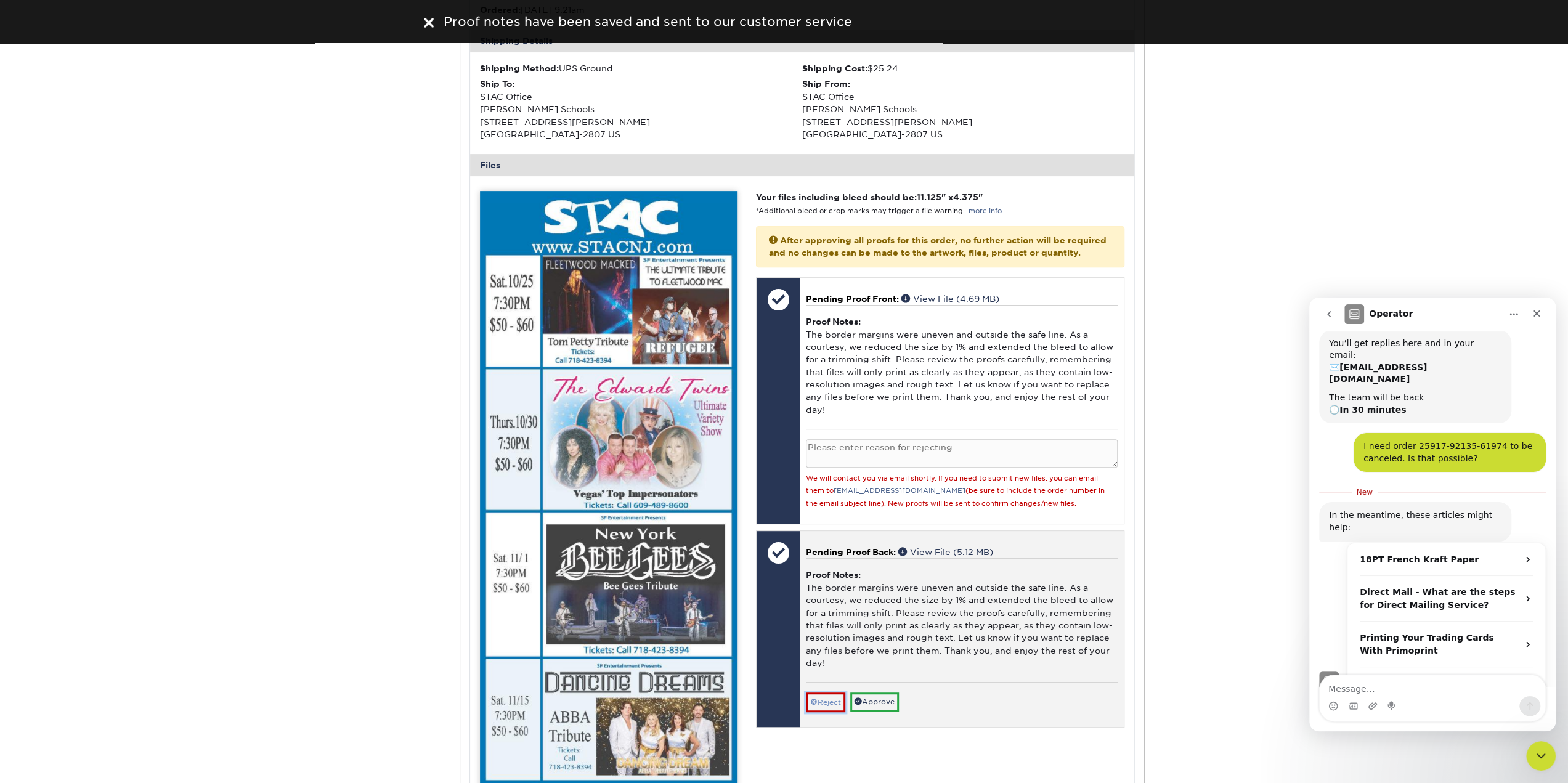
click at [827, 703] on link "Reject" at bounding box center [825, 702] width 39 height 20
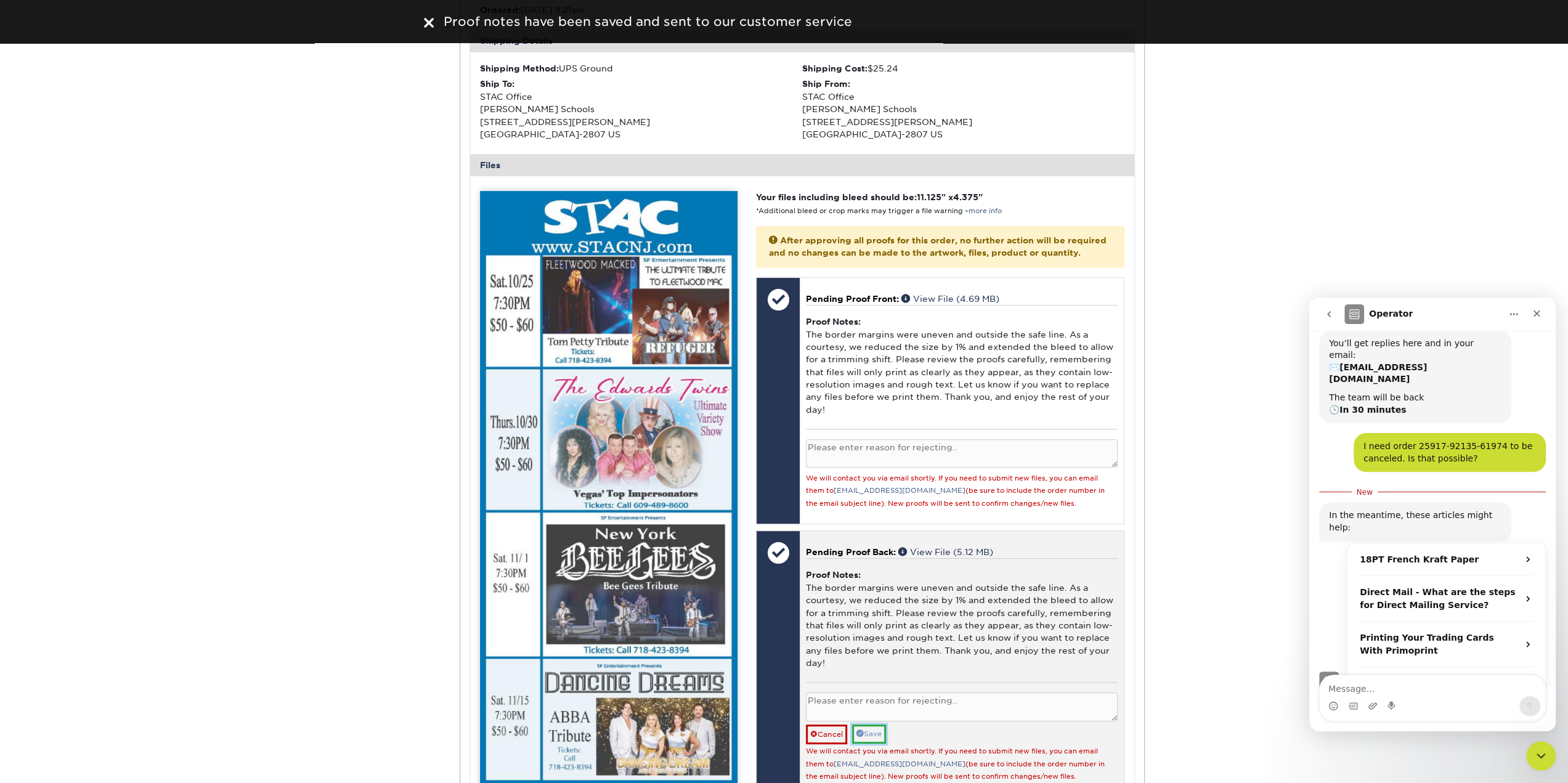
click at [871, 727] on link "Save" at bounding box center [868, 734] width 33 height 19
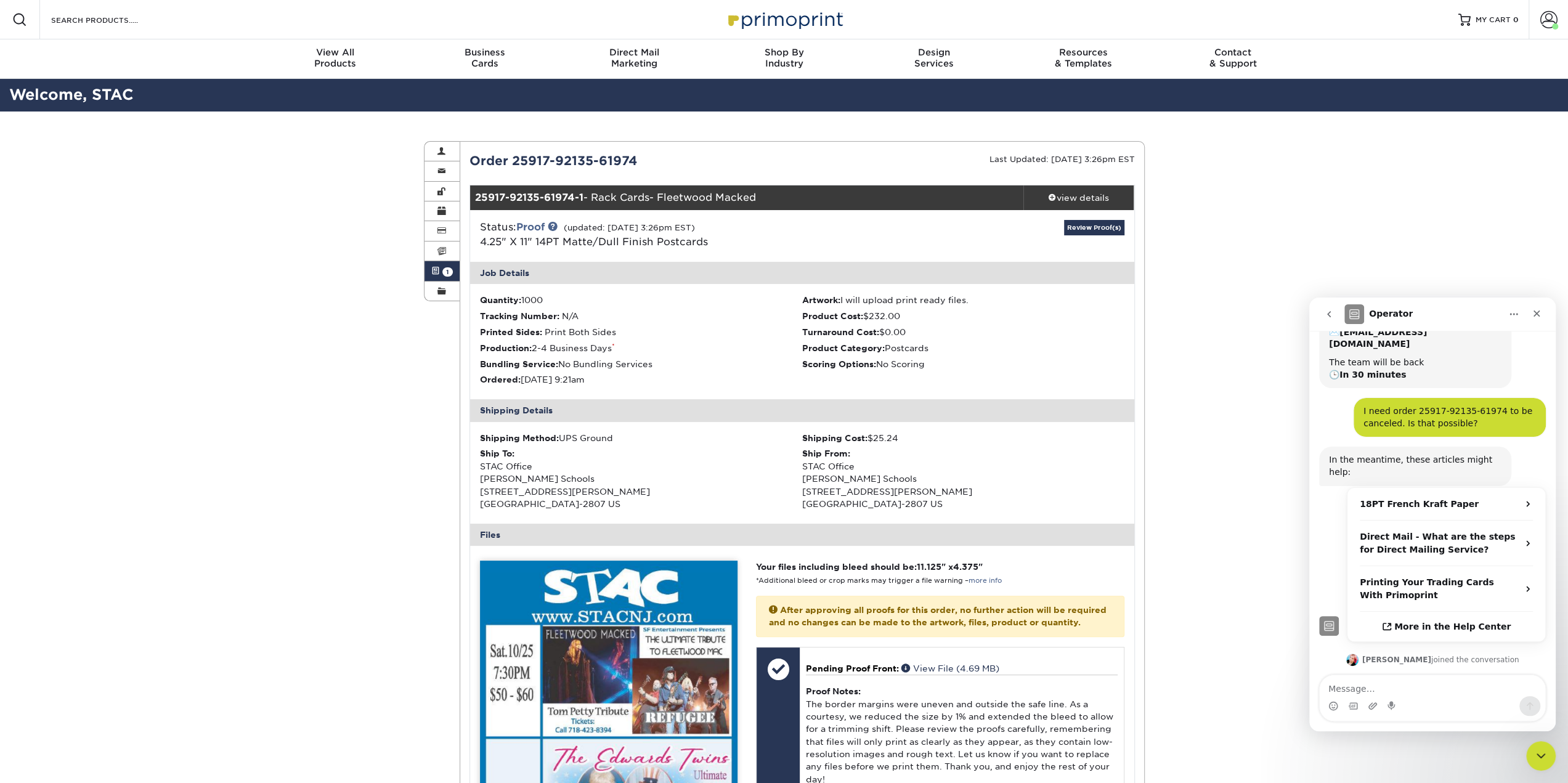
scroll to position [94, 0]
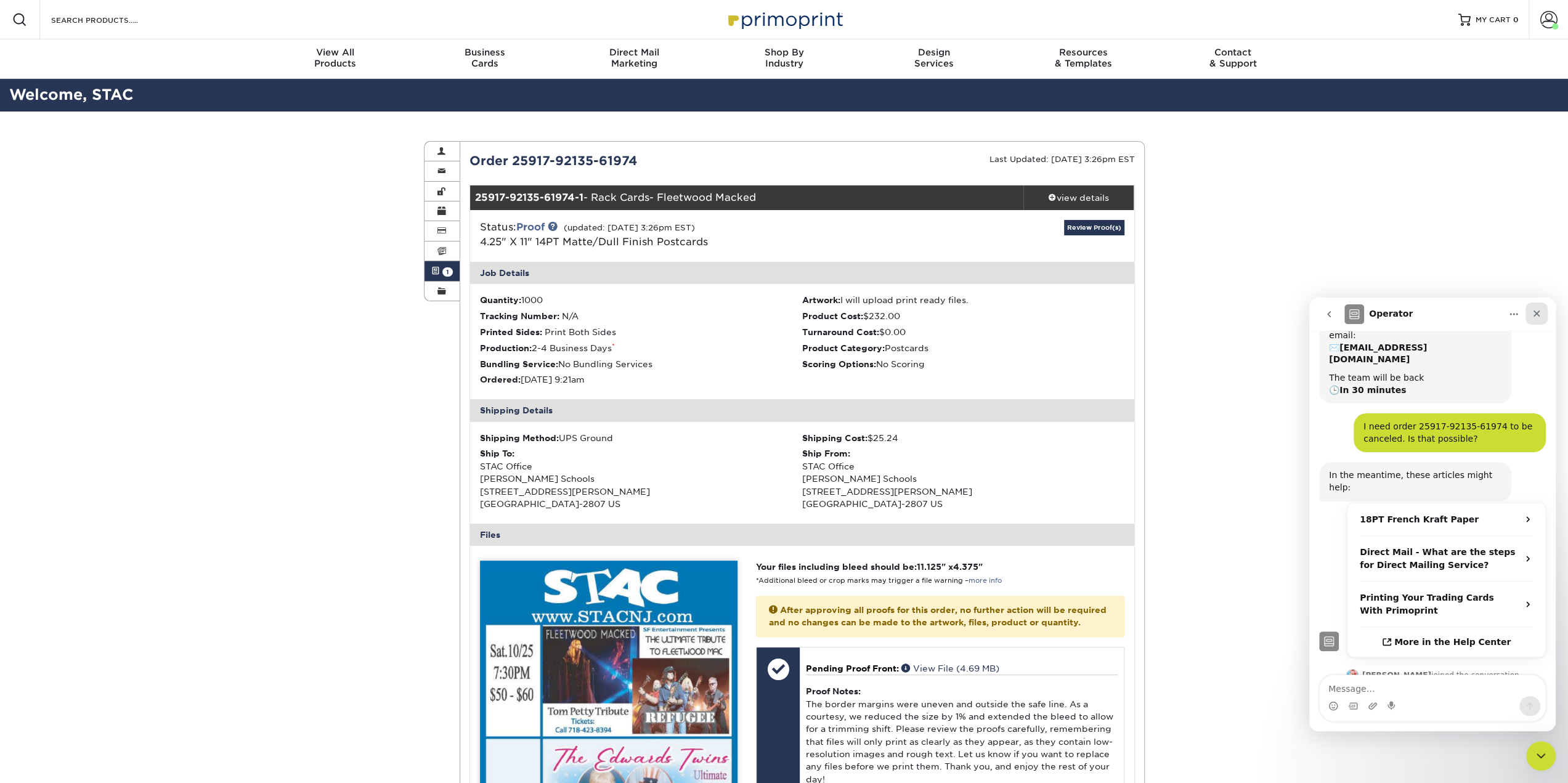
click at [1538, 311] on icon "Close" at bounding box center [1536, 313] width 7 height 7
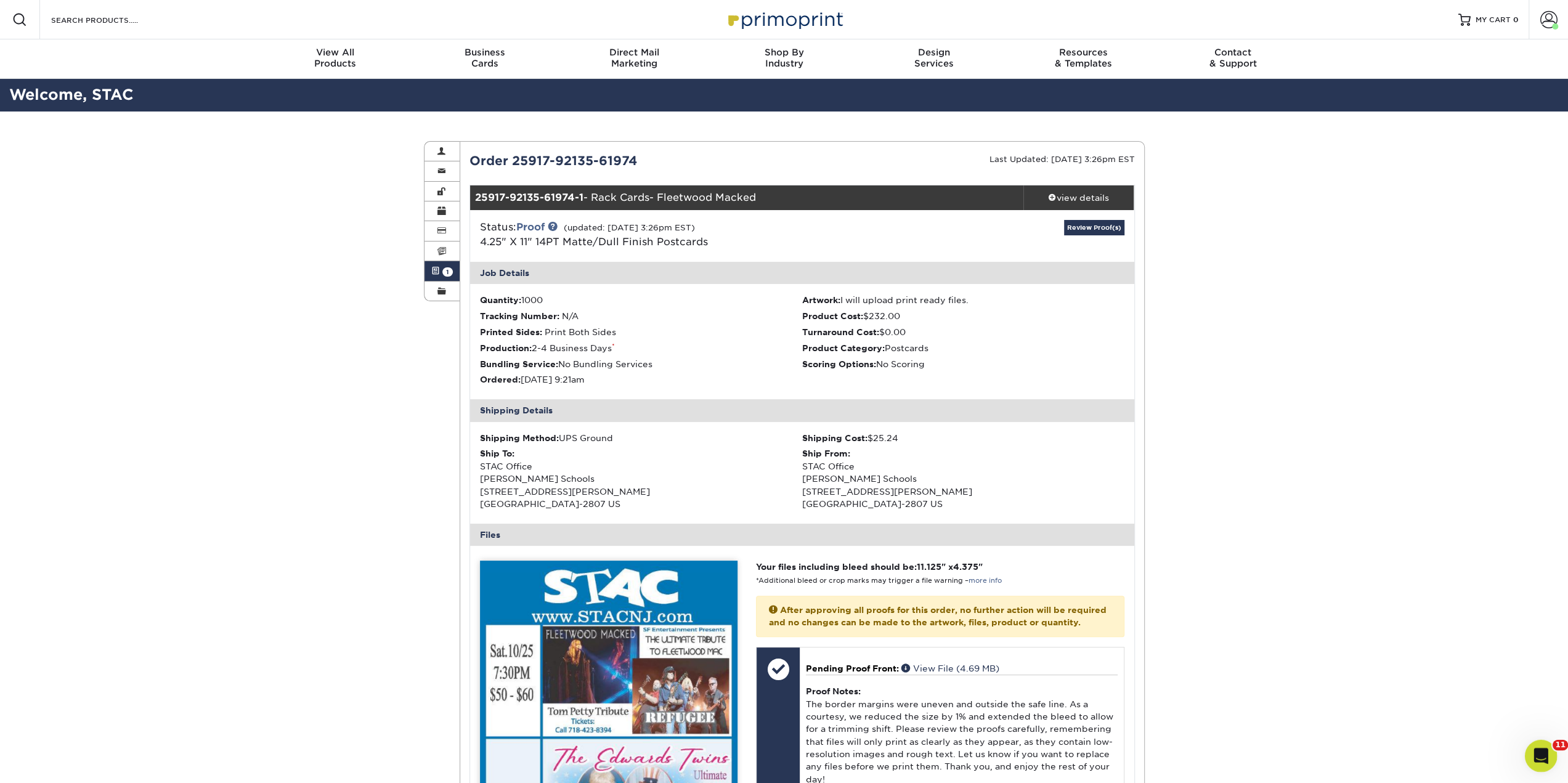
click at [1544, 756] on icon "Open Intercom Messenger" at bounding box center [1539, 753] width 20 height 20
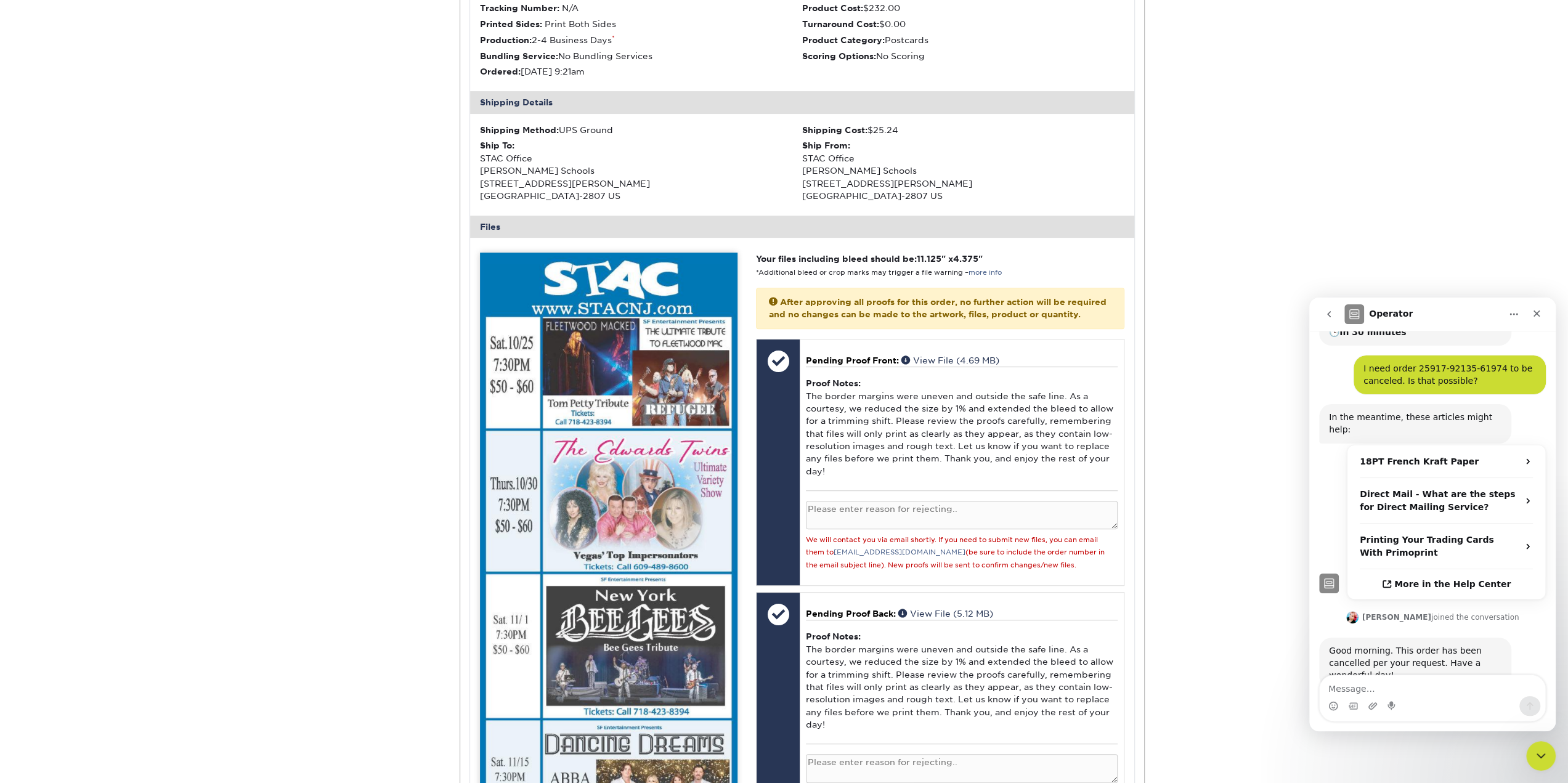
scroll to position [156, 0]
type textarea "Great, thank you!"
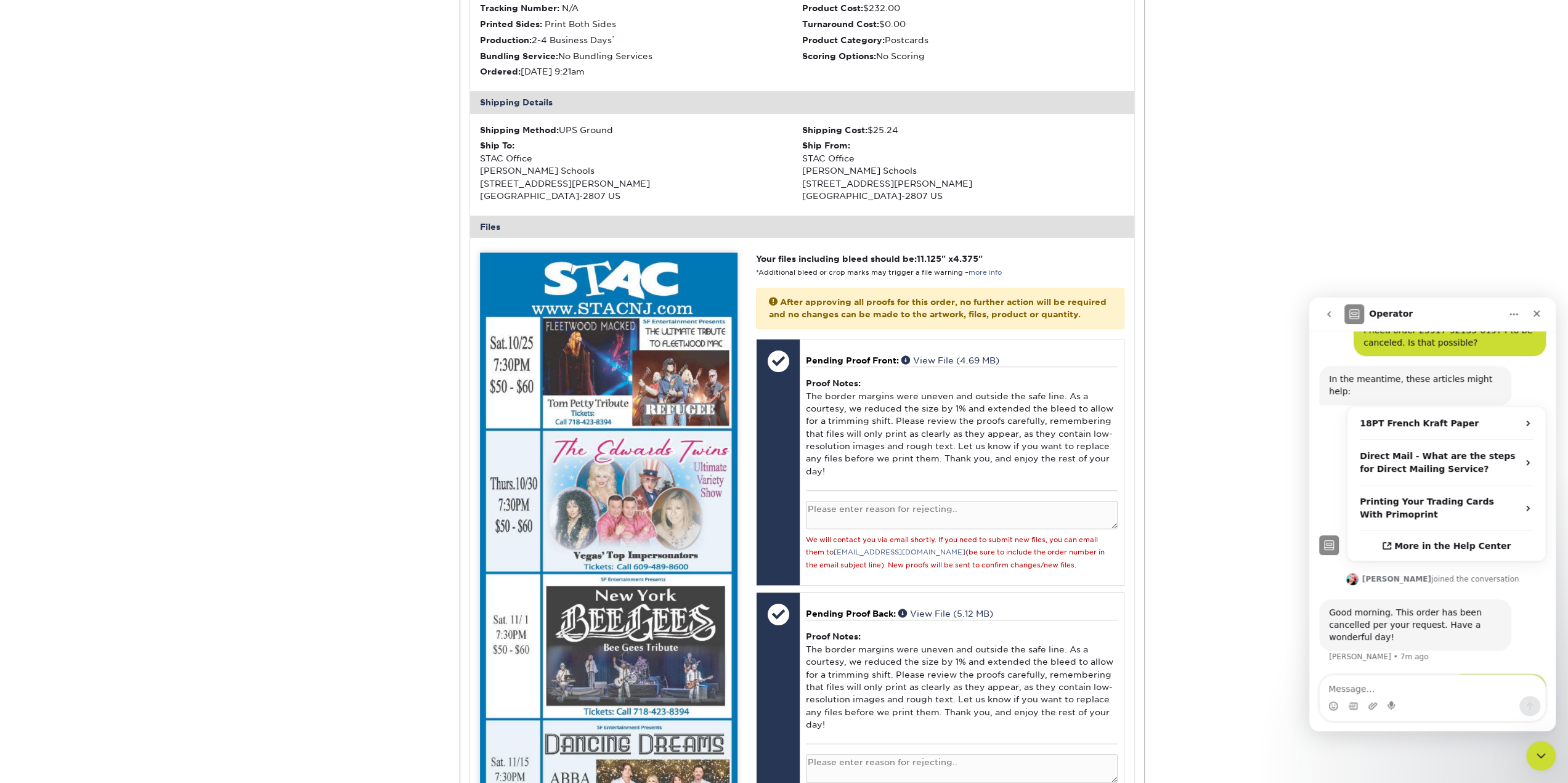
scroll to position [192, 0]
click at [1536, 317] on icon "Close" at bounding box center [1536, 313] width 10 height 10
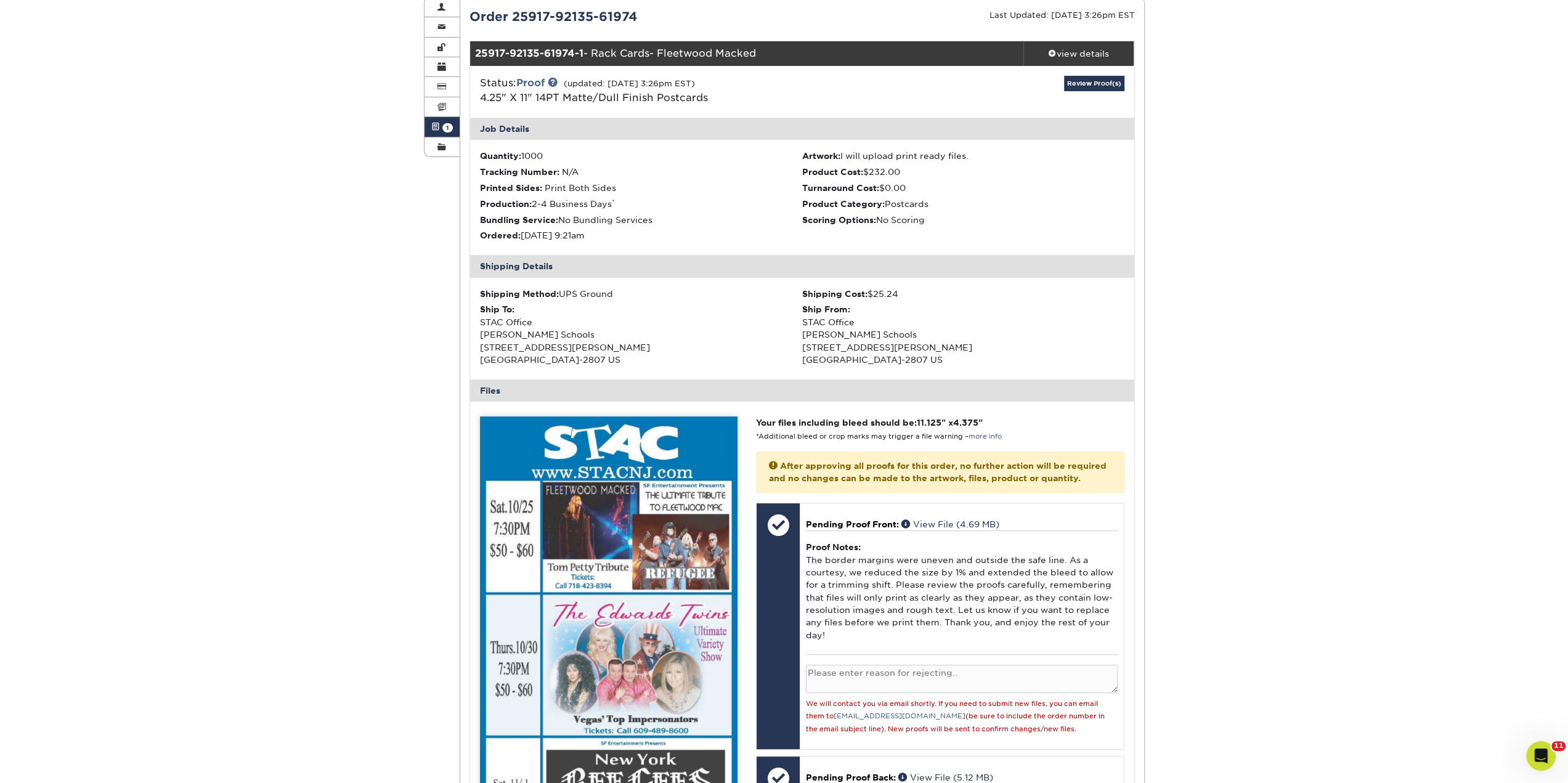
scroll to position [0, 0]
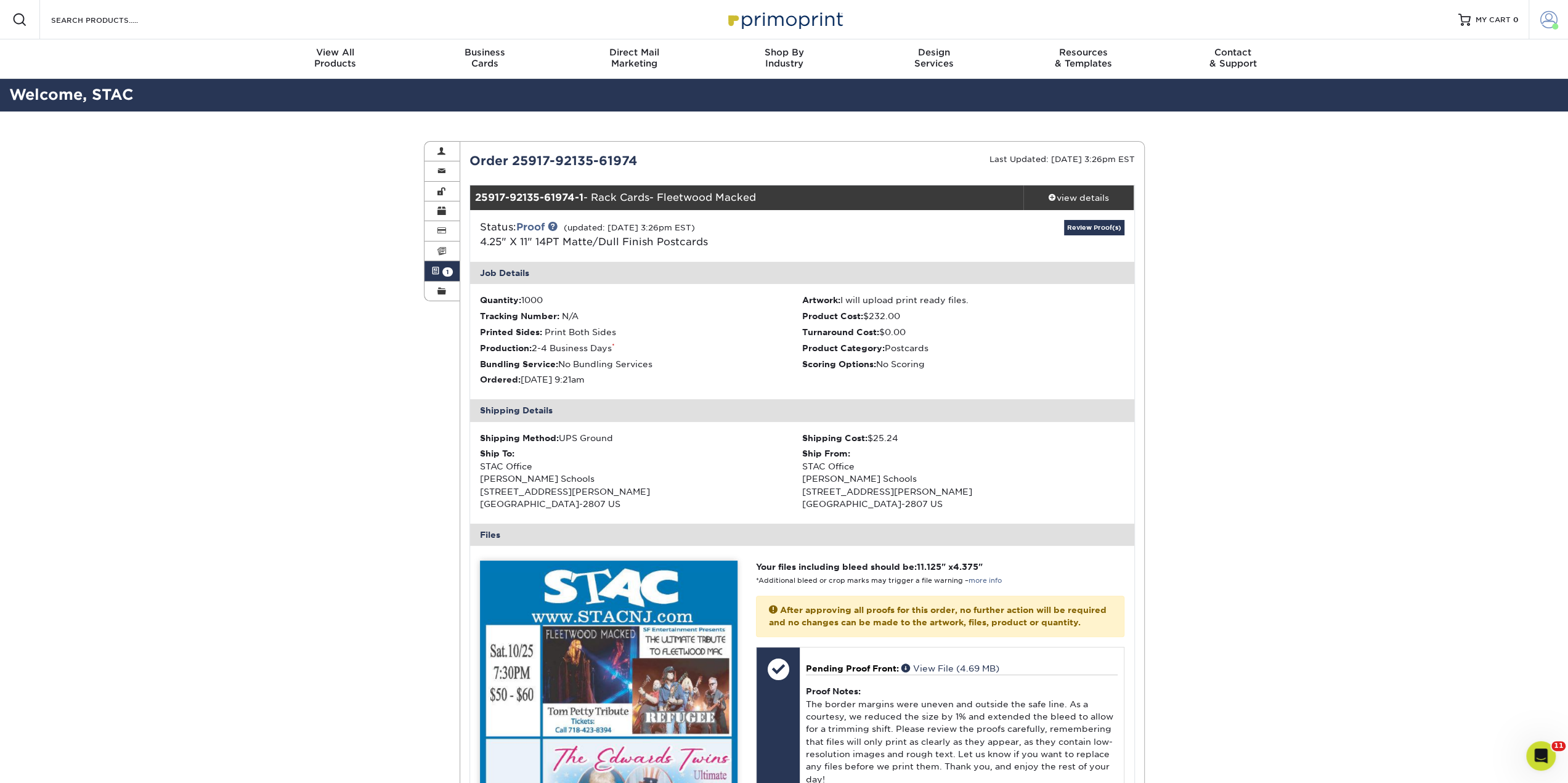
click at [1545, 15] on span at bounding box center [1549, 20] width 17 height 17
click at [1437, 126] on link "Order History" at bounding box center [1476, 132] width 155 height 16
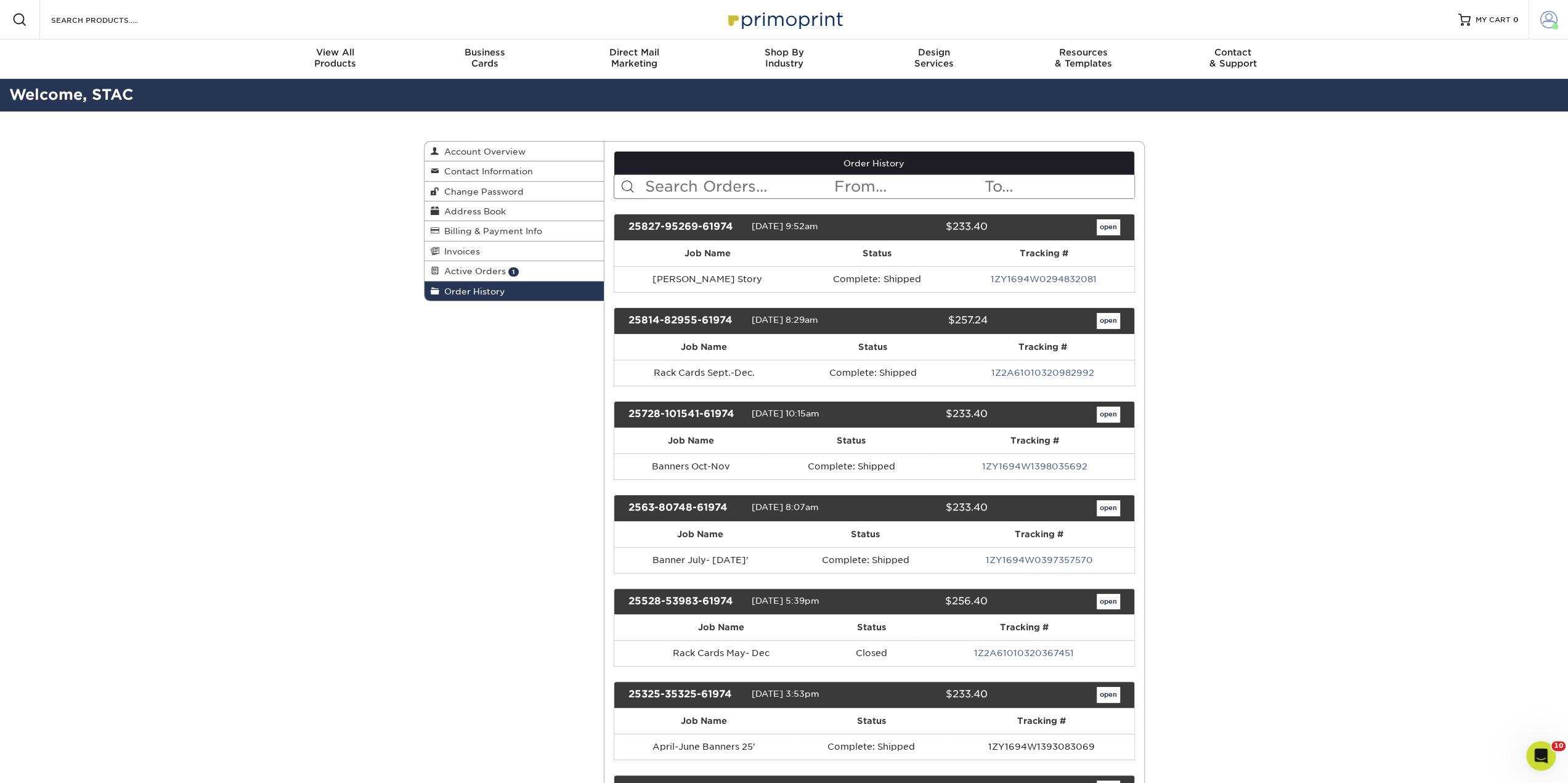
click at [1548, 10] on link "Account" at bounding box center [1548, 19] width 39 height 39
click at [1418, 117] on link "Active Orders" at bounding box center [1476, 115] width 155 height 16
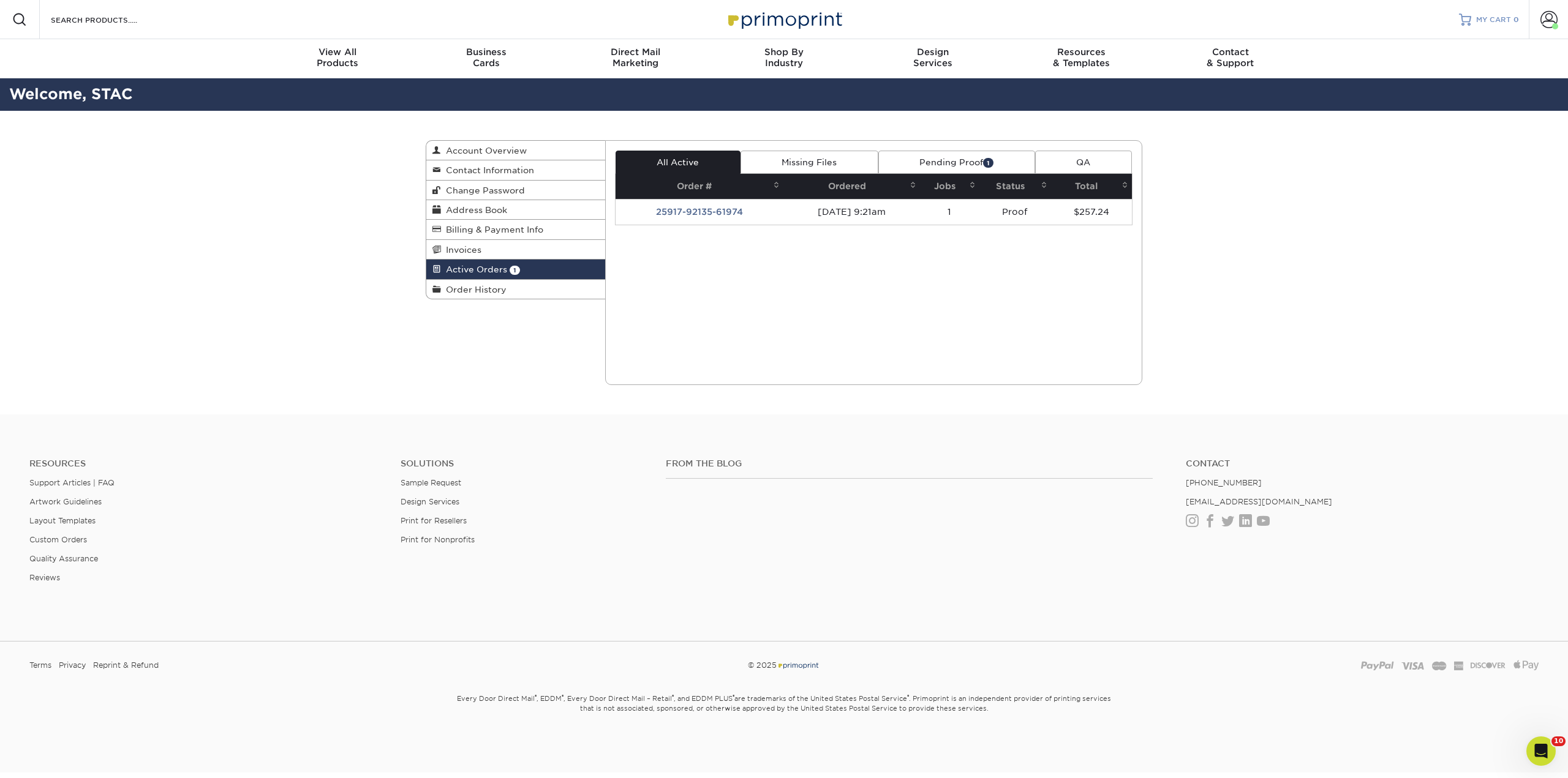
click at [1491, 19] on span "MY CART" at bounding box center [1493, 19] width 35 height 10
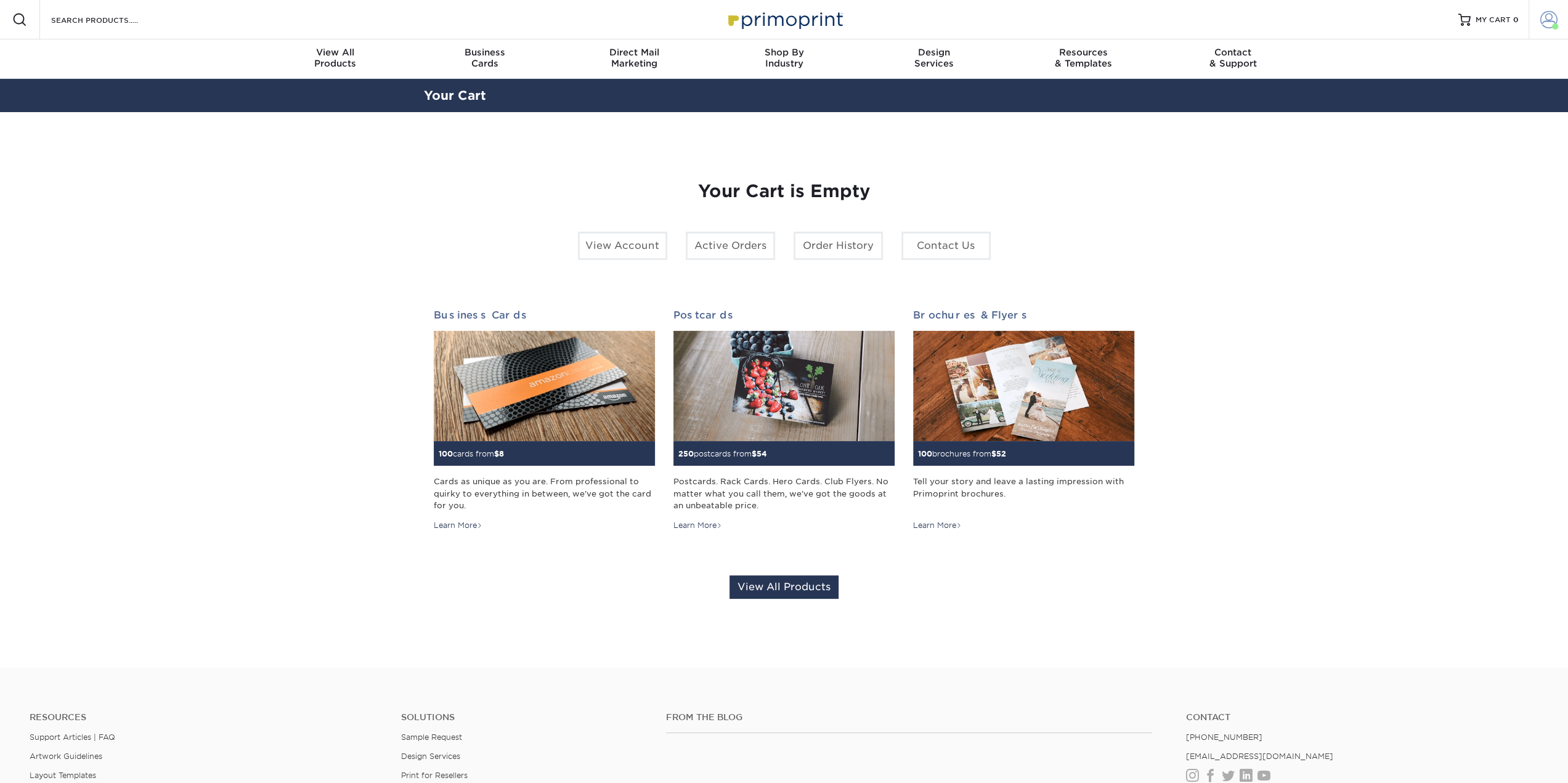
click at [1533, 24] on link "Account" at bounding box center [1548, 19] width 39 height 39
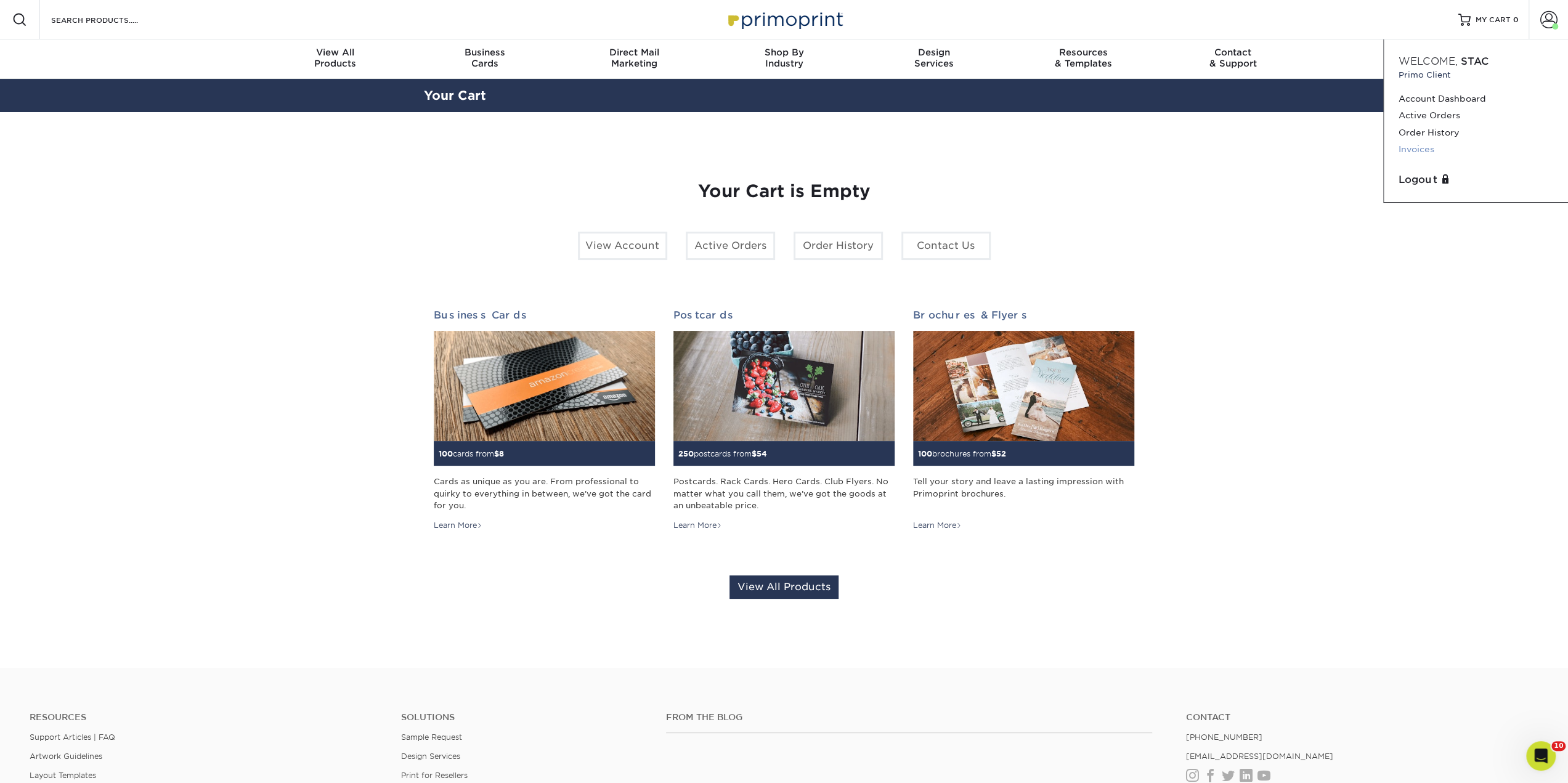
click at [1437, 152] on link "Invoices" at bounding box center [1476, 149] width 155 height 16
